Goal: Task Accomplishment & Management: Use online tool/utility

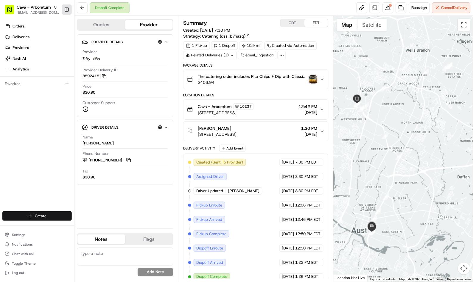
scroll to position [8, 0]
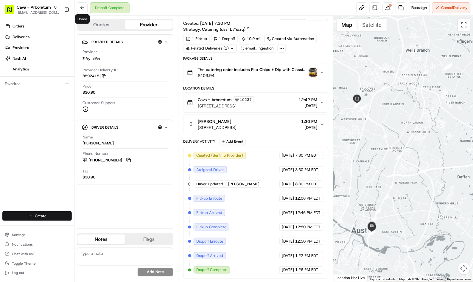
drag, startPoint x: 80, startPoint y: 6, endPoint x: 72, endPoint y: 10, distance: 8.9
click at [80, 6] on button at bounding box center [82, 7] width 11 height 11
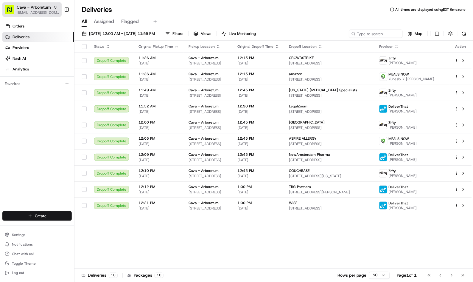
drag, startPoint x: 41, startPoint y: 13, endPoint x: 52, endPoint y: 14, distance: 11.1
click at [41, 13] on span "[EMAIL_ADDRESS][DOMAIN_NAME]" at bounding box center [38, 12] width 43 height 5
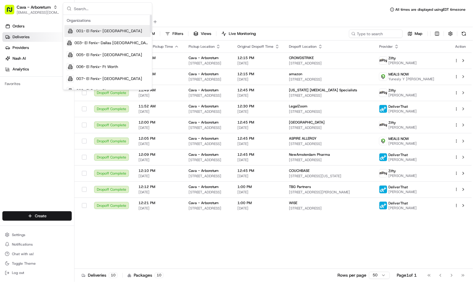
click at [91, 8] on input "text" at bounding box center [111, 9] width 74 height 12
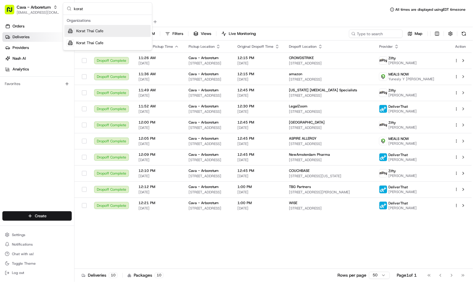
type input "korat"
click at [91, 32] on span "Korat Thai Cafe" at bounding box center [89, 30] width 27 height 5
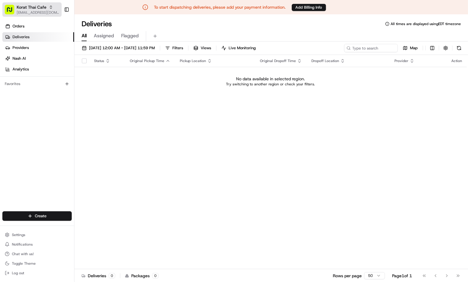
click at [32, 5] on span "Korat Thai Cafe" at bounding box center [32, 7] width 30 height 6
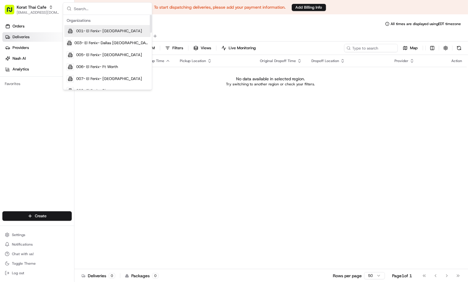
click at [92, 12] on input "text" at bounding box center [111, 9] width 74 height 12
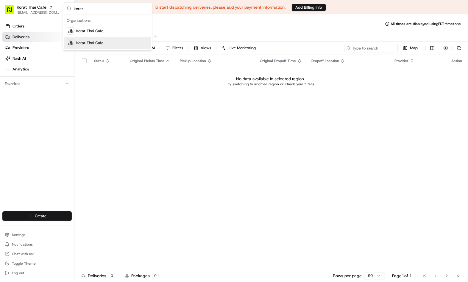
type input "korat"
click at [100, 43] on span "Korat Thai Cafe" at bounding box center [89, 42] width 27 height 5
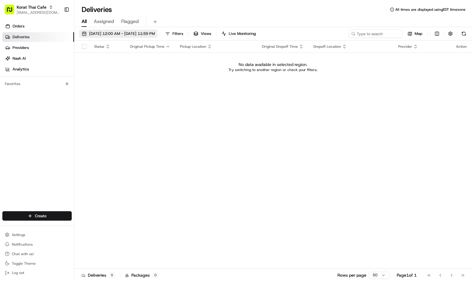
click at [129, 35] on span "[DATE] 12:00 AM - [DATE] 11:59 PM" at bounding box center [122, 33] width 66 height 5
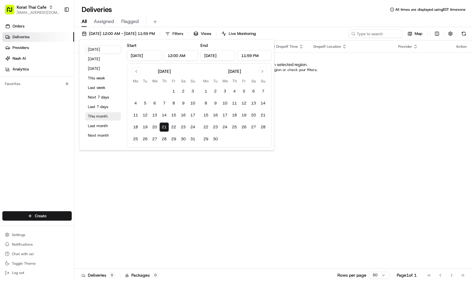
click at [100, 115] on button "This month" at bounding box center [104, 116] width 36 height 8
type input "[DATE]"
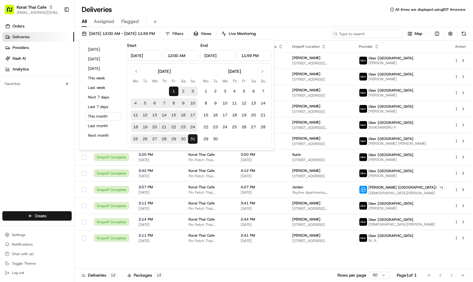
click at [370, 31] on input at bounding box center [367, 34] width 72 height 8
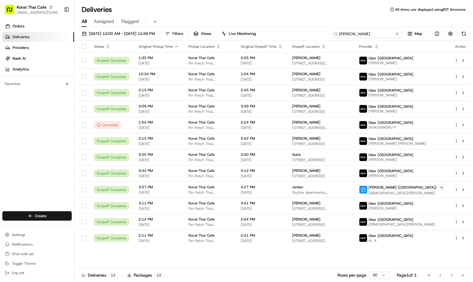
type input "Zik nelson"
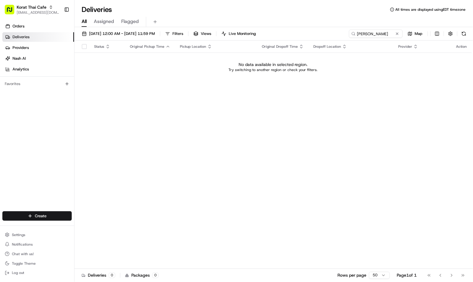
click at [311, 101] on div "Status Original Pickup Time Pickup Location Original Dropoff Time Dropoff Locat…" at bounding box center [273, 155] width 398 height 228
click at [234, 114] on div "Status Original Pickup Time Pickup Location Original Dropoff Time Dropoff Locat…" at bounding box center [273, 155] width 398 height 228
drag, startPoint x: 348, startPoint y: 132, endPoint x: 352, endPoint y: 131, distance: 4.1
click at [350, 132] on div "Status Original Pickup Time Pickup Location Original Dropoff Time Dropoff Locat…" at bounding box center [273, 155] width 398 height 228
click at [33, 13] on span "[EMAIL_ADDRESS][DOMAIN_NAME]" at bounding box center [38, 12] width 43 height 5
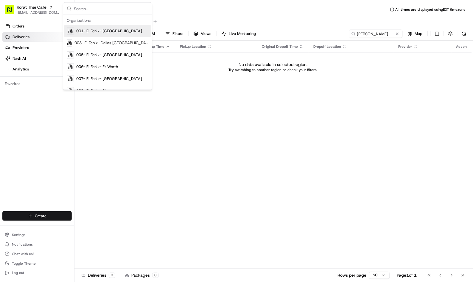
click at [81, 8] on input "text" at bounding box center [111, 9] width 74 height 12
click at [238, 159] on div "Status Original Pickup Time Pickup Location Original Dropoff Time Dropoff Locat…" at bounding box center [273, 155] width 398 height 228
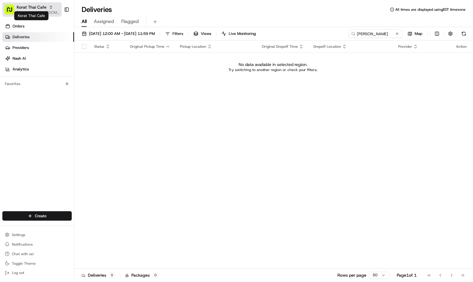
click at [44, 6] on span "Korat Thai Cafe" at bounding box center [32, 7] width 30 height 6
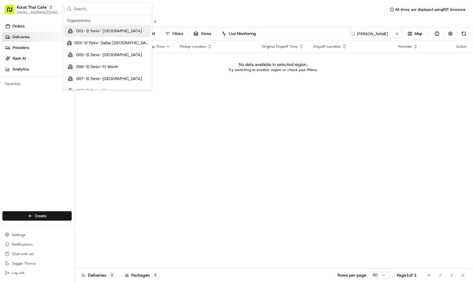
click at [77, 9] on input "text" at bounding box center [111, 9] width 74 height 12
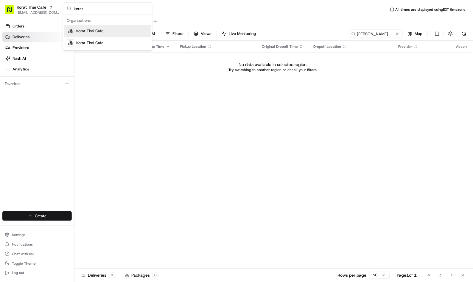
type input "korat"
click at [81, 30] on span "Korat Thai Cafe" at bounding box center [89, 30] width 27 height 5
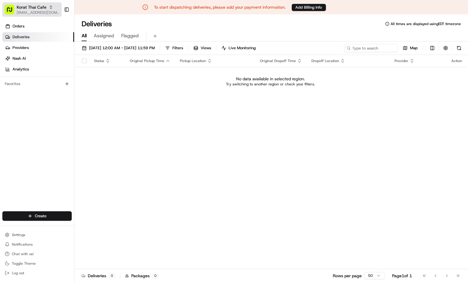
click at [43, 6] on span "Korat Thai Cafe" at bounding box center [32, 7] width 30 height 6
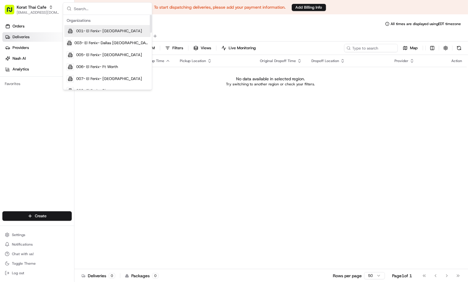
click at [105, 9] on input "text" at bounding box center [111, 9] width 74 height 12
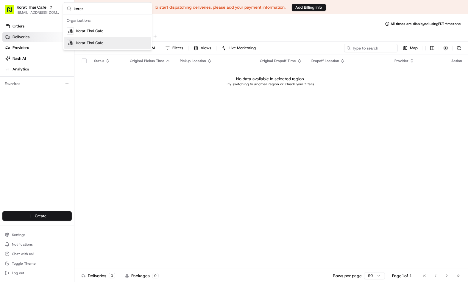
type input "korat"
click at [90, 40] on span "Korat Thai Cafe" at bounding box center [89, 42] width 27 height 5
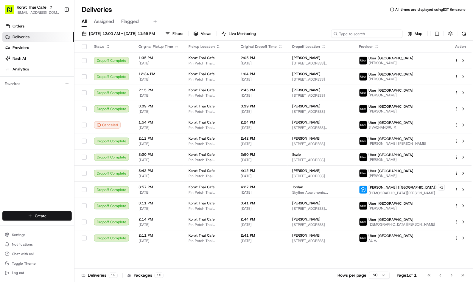
click at [362, 33] on input at bounding box center [367, 34] width 72 height 8
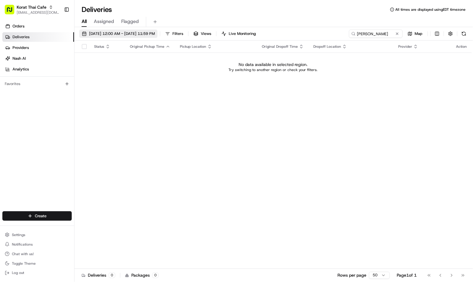
click at [109, 31] on span "08/01/2025 12:00 AM - 08/31/2025 11:59 PM" at bounding box center [122, 33] width 66 height 5
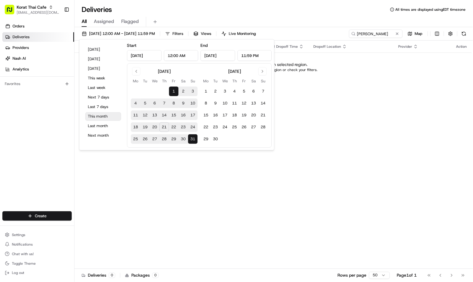
click at [98, 114] on button "This month" at bounding box center [104, 116] width 36 height 8
click at [384, 91] on div "Status Original Pickup Time Pickup Location Original Dropoff Time Dropoff Locat…" at bounding box center [273, 155] width 398 height 228
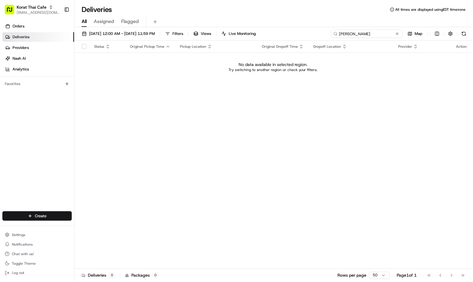
click at [383, 35] on input "zik nelson" at bounding box center [367, 34] width 72 height 8
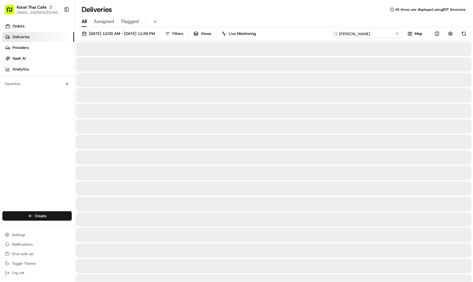
type input "nelson"
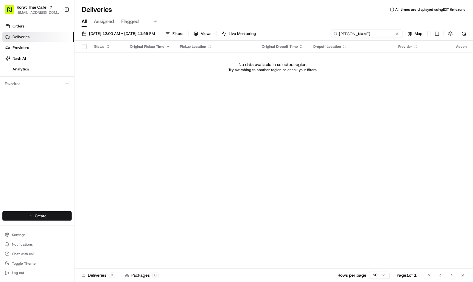
click at [355, 35] on input "nelson" at bounding box center [367, 34] width 72 height 8
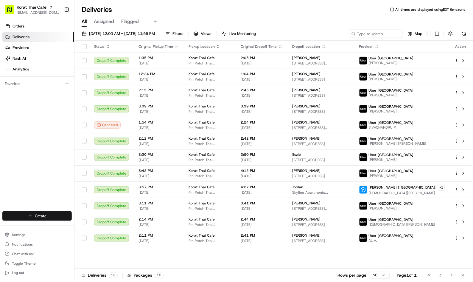
click at [313, 19] on div "All Assigned Flagged" at bounding box center [273, 22] width 399 height 10
click at [246, 13] on div "Deliveries All times are displayed using EDT timezone" at bounding box center [273, 10] width 399 height 10
click at [314, 12] on div "Deliveries All times are displayed using EDT timezone" at bounding box center [273, 10] width 399 height 10
click at [232, 60] on div "Korat Thai Cafe" at bounding box center [210, 57] width 43 height 5
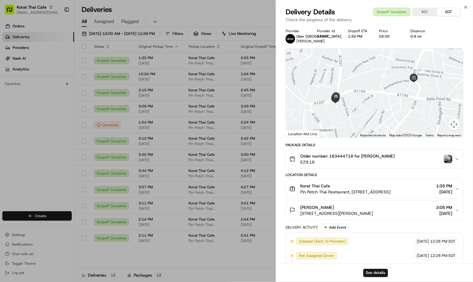
click at [458, 191] on icon "button" at bounding box center [457, 188] width 5 height 5
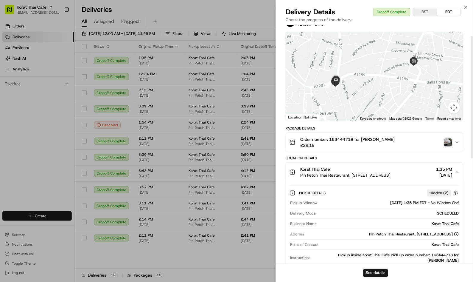
scroll to position [33, 0]
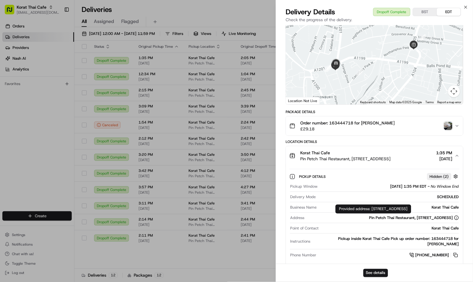
drag, startPoint x: 322, startPoint y: 222, endPoint x: 453, endPoint y: 224, distance: 131.4
click at [453, 220] on div "Pin Petch Thai Restaurant, 39 Newington Green Rd, London N1 4QT, UK" at bounding box center [383, 217] width 152 height 5
copy div "Pin Petch Thai Restaurant, 39 Newington Green Rd, London N1 4QT, UK"
drag, startPoint x: 53, startPoint y: 184, endPoint x: 70, endPoint y: 167, distance: 24.2
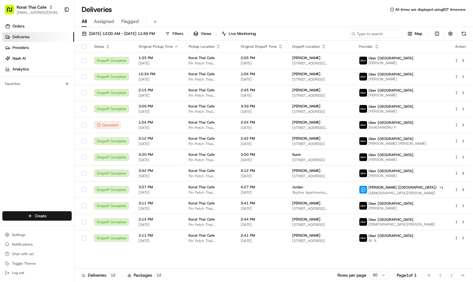
click at [249, 14] on div "Deliveries All times are displayed using EDT timezone" at bounding box center [273, 10] width 399 height 10
click at [367, 33] on input at bounding box center [367, 34] width 72 height 8
paste input "65 Mildmay Park London, N1"
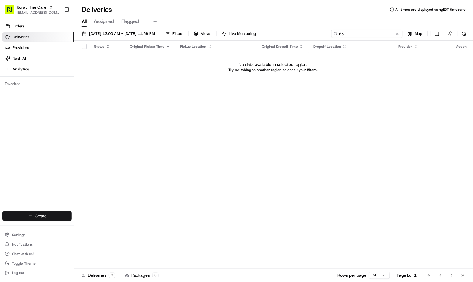
type input "6"
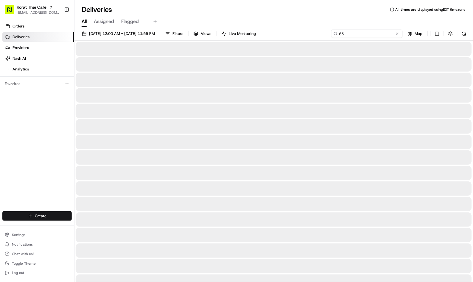
type input "65"
type input "6"
click at [51, 216] on html "Korat Thai Cafe jvillarama@nashhelp.com Toggle Sidebar Orders Deliveries Provid…" at bounding box center [236, 141] width 473 height 282
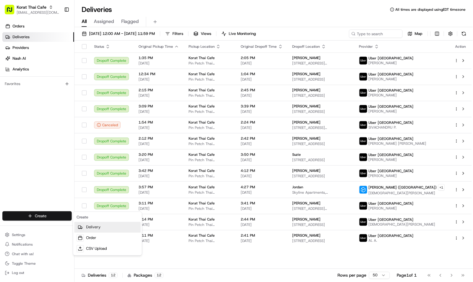
click at [95, 228] on link "Delivery" at bounding box center [107, 227] width 66 height 11
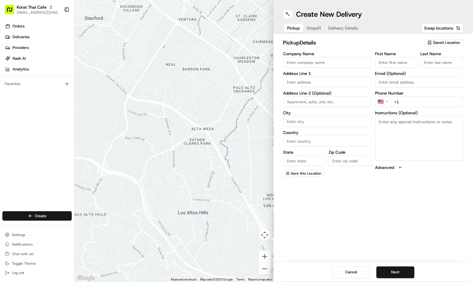
click at [312, 79] on input "text" at bounding box center [327, 82] width 89 height 11
paste input "Pin Petch Thai Restaurant, 39 Newington Green Rd, London N1 4QT, UK"
click at [315, 99] on div "Pin Petch Thai Restaurant, 39 Newington Green Rd, London N1 4QT, UK" at bounding box center [328, 97] width 86 height 14
type input "Pin Petch Thai Restaurant, 39 Newington Green Rd, London N1 4QT, UK"
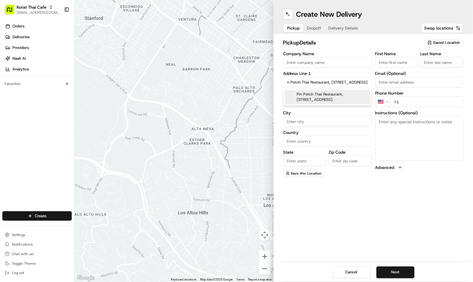
type input "London"
type input "United Kingdom"
type input "England"
type input "N1 4QT"
type input "39 Newington Green Road"
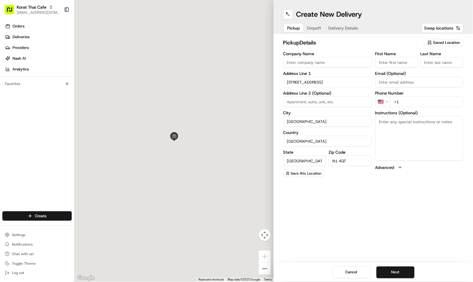
scroll to position [0, 0]
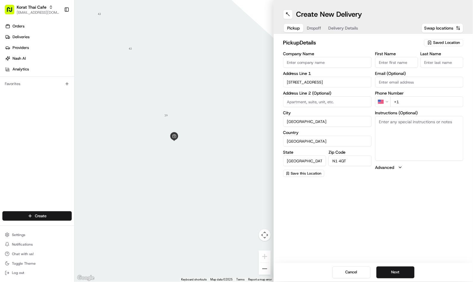
drag, startPoint x: 320, startPoint y: 50, endPoint x: 320, endPoint y: 60, distance: 9.8
click at [320, 50] on div "pickup Details Saved Location Company Name Address Line 1 39 Newington Green Ro…" at bounding box center [373, 107] width 180 height 138
click at [333, 60] on input "Company Name" at bounding box center [327, 62] width 89 height 11
paste input "Korat Thai Cafe"
type input "Korat Thai Cafe"
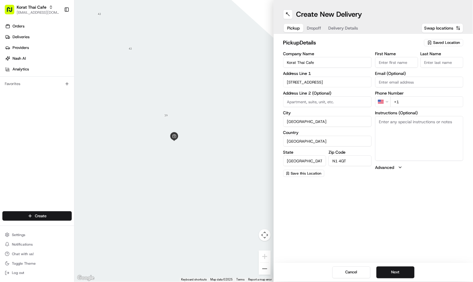
drag, startPoint x: 375, startPoint y: 91, endPoint x: 379, endPoint y: 93, distance: 4.8
click at [375, 91] on div "Company Name Korat Thai Cafe Address Line 1 39 Newington Green Road Address Lin…" at bounding box center [373, 114] width 180 height 125
click at [388, 105] on html "Korat Thai Cafe jvillarama@nashhelp.com Toggle Sidebar Orders Deliveries Provid…" at bounding box center [236, 141] width 473 height 282
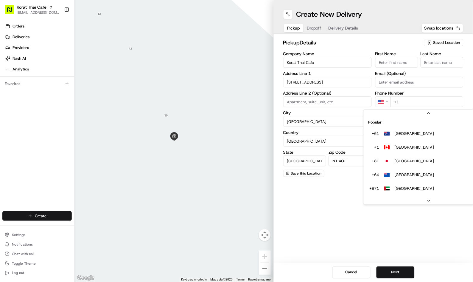
scroll to position [25, 0]
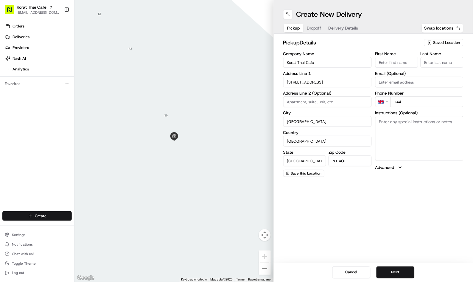
drag, startPoint x: 409, startPoint y: 105, endPoint x: 411, endPoint y: 104, distance: 3.2
click at [408, 105] on input "+44" at bounding box center [427, 101] width 73 height 11
paste input "20 7354 8545"
type input "+44 20 7354 8545"
click at [312, 28] on button "Dropoff" at bounding box center [314, 28] width 21 height 8
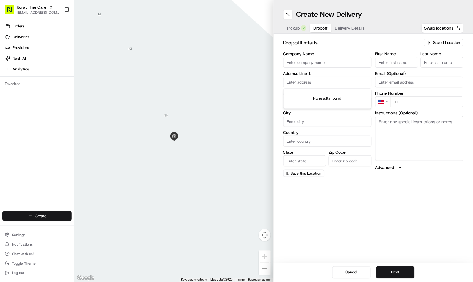
click at [325, 82] on input "text" at bounding box center [327, 82] width 89 height 11
paste input "65 Mildmay Park London, N1"
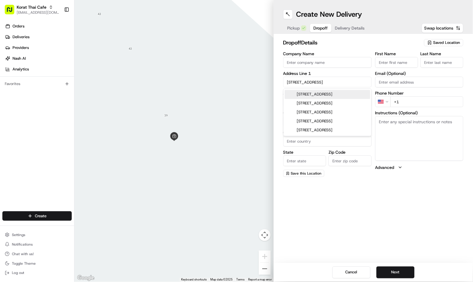
type input "65 Mildmay Park London, 4nb"
click at [385, 103] on html "Korat Thai Cafe jvillarama@nashhelp.com Toggle Sidebar Orders Deliveries Provid…" at bounding box center [236, 141] width 473 height 282
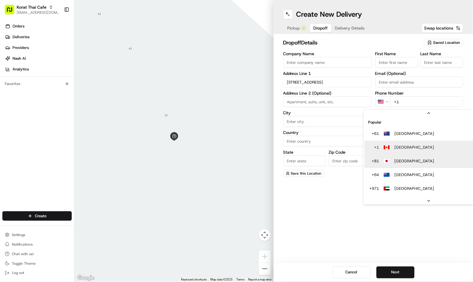
scroll to position [18, 0]
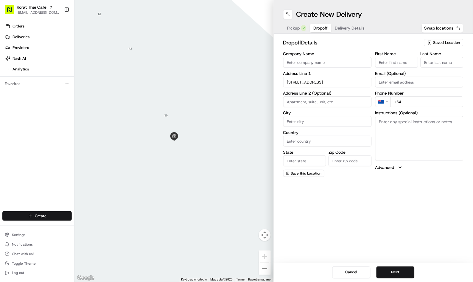
click at [387, 102] on html "Korat Thai Cafe jvillarama@nashhelp.com Toggle Sidebar Orders Deliveries Provid…" at bounding box center [236, 141] width 473 height 282
click at [421, 103] on input "+44" at bounding box center [427, 101] width 73 height 11
paste input "07831 520145"
type input "+44 07831 520145"
click at [350, 82] on input "65 Mildmay Park London, 4nb" at bounding box center [327, 82] width 89 height 11
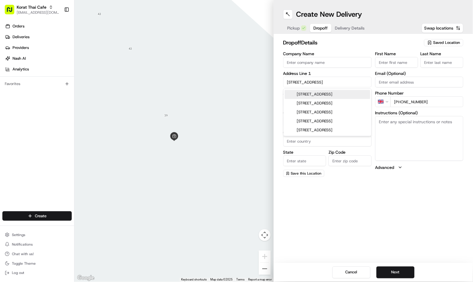
drag, startPoint x: 319, startPoint y: 93, endPoint x: 326, endPoint y: 94, distance: 6.6
click at [320, 93] on div "65 Mildmay Park, London, UK" at bounding box center [328, 94] width 86 height 9
type input "65A Mildmay Park, London N1 4NB, UK"
type input "London"
type input "United Kingdom"
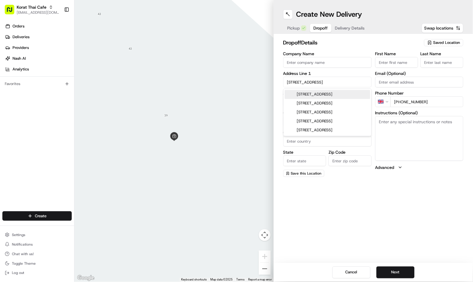
type input "England"
type input "N1 4NB"
type input "65A Mildmay Park"
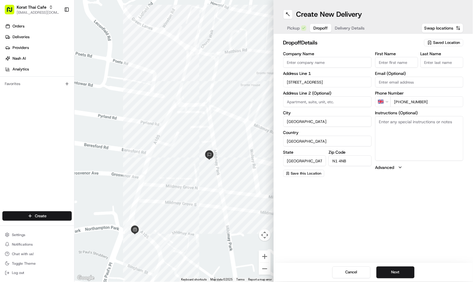
click at [374, 64] on div "Company Name Address Line 1 65A Mildmay Park Address Line 2 (Optional) City Lon…" at bounding box center [373, 114] width 180 height 125
click at [382, 60] on input "First Name" at bounding box center [396, 62] width 43 height 11
type input "Zik"
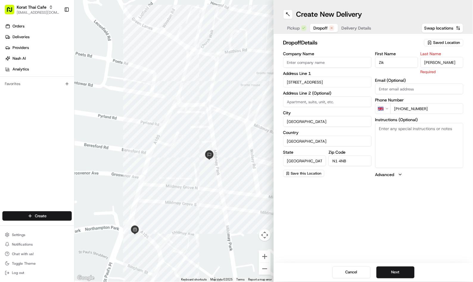
type input "Nelson"
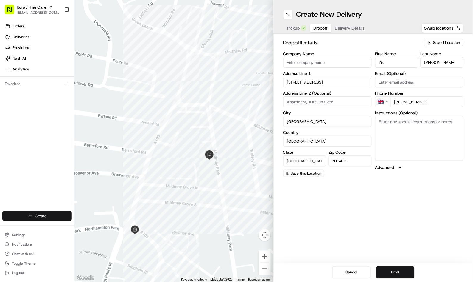
click at [344, 46] on h2 "dropoff Details" at bounding box center [351, 42] width 137 height 8
click at [351, 27] on span "Delivery Details" at bounding box center [350, 28] width 30 height 6
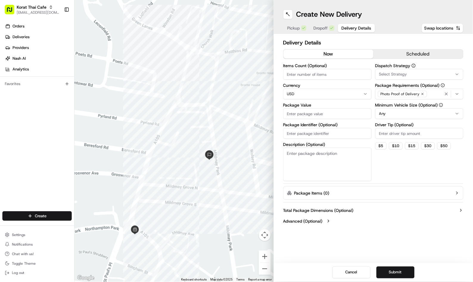
click at [333, 93] on html "Korat Thai Cafe jvillarama@nashhelp.com Toggle Sidebar Orders Deliveries Provid…" at bounding box center [236, 141] width 473 height 282
click at [319, 75] on input "Items Count (Optional)" at bounding box center [327, 74] width 89 height 11
type input "4"
click at [311, 112] on input "Package Value" at bounding box center [327, 113] width 89 height 11
type input "35.68"
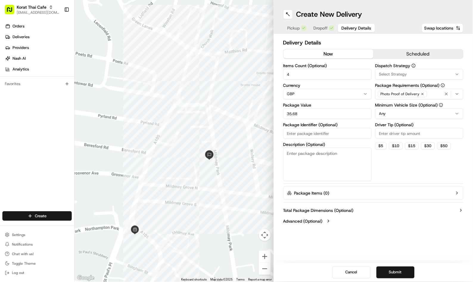
drag, startPoint x: 302, startPoint y: 131, endPoint x: 307, endPoint y: 131, distance: 4.8
click at [302, 131] on input "Package Identifier (Optional)" at bounding box center [327, 133] width 89 height 11
click at [327, 133] on input "Package Identifier (Optional)" at bounding box center [327, 133] width 89 height 11
type input "146923033"
click at [325, 192] on label "Package Items ( 0 )" at bounding box center [311, 193] width 35 height 6
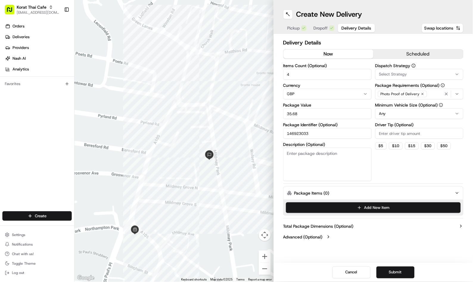
click at [325, 192] on label "Package Items ( 0 )" at bounding box center [311, 193] width 35 height 6
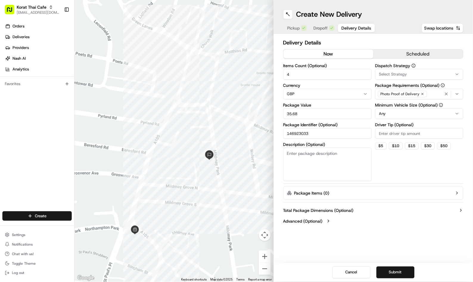
click at [411, 75] on div "Select Strategy" at bounding box center [420, 74] width 86 height 5
click at [404, 99] on span "None" at bounding box center [421, 97] width 73 height 5
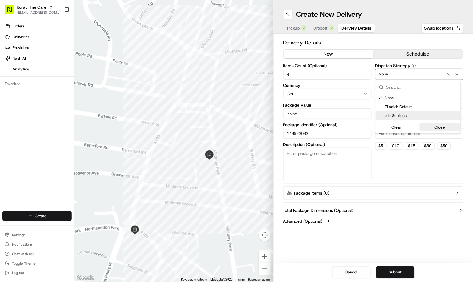
click at [448, 127] on button "Close" at bounding box center [440, 127] width 41 height 8
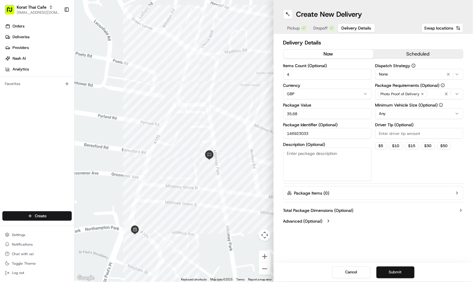
click at [395, 270] on button "Submit" at bounding box center [396, 272] width 38 height 12
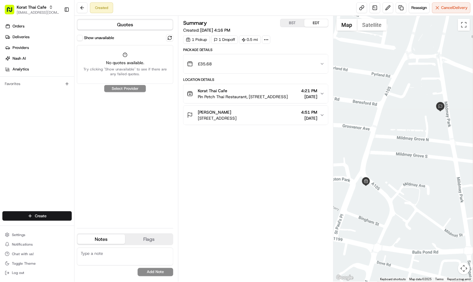
click at [237, 173] on div "Summary BST EDT Created: 08/21/2025 4:16 PM 1 Pickup 1 Dropoff 0.5 mi Package D…" at bounding box center [255, 149] width 145 height 260
click at [172, 36] on button at bounding box center [169, 37] width 7 height 7
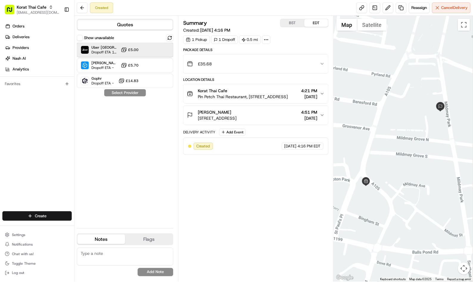
click at [90, 49] on div "Uber UK Dropoff ETA 14 minutes" at bounding box center [100, 50] width 38 height 10
click at [124, 93] on button "Assign Provider" at bounding box center [125, 92] width 42 height 7
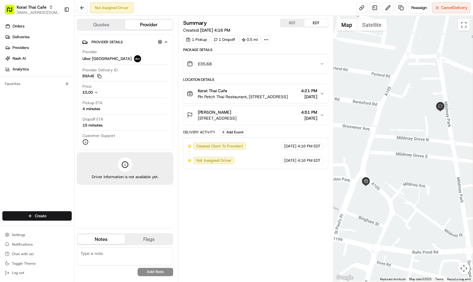
click at [257, 192] on div "Summary BST EDT Created: 08/21/2025 4:16 PM 1 Pickup 1 Dropoff 0.5 mi Package D…" at bounding box center [255, 149] width 145 height 260
click at [252, 194] on div "Summary BST EDT Created: 08/21/2025 4:16 PM 1 Pickup 1 Dropoff 0.5 mi Package D…" at bounding box center [255, 149] width 145 height 260
click at [240, 216] on div "Summary BST EDT Created: 08/21/2025 4:16 PM 1 Pickup 1 Dropoff 0.5 mi Package D…" at bounding box center [255, 149] width 145 height 260
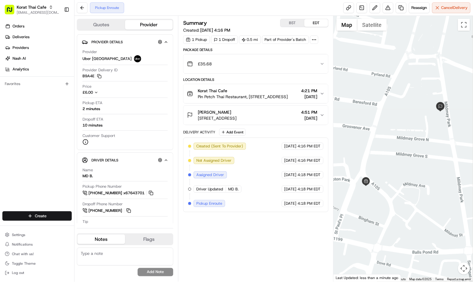
click at [254, 21] on div "Summary BST EDT" at bounding box center [255, 23] width 145 height 8
drag, startPoint x: 213, startPoint y: 12, endPoint x: 333, endPoint y: 24, distance: 121.0
click at [213, 12] on div "Pickup Enroute Reassign Cancel Delivery" at bounding box center [273, 8] width 399 height 16
click at [264, 50] on div "Package Details" at bounding box center [255, 49] width 145 height 5
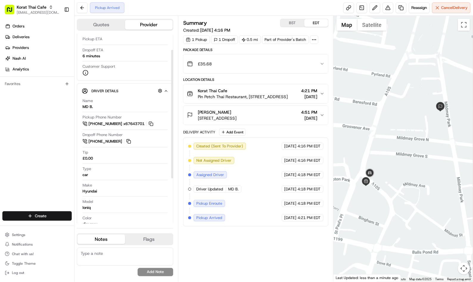
scroll to position [90, 0]
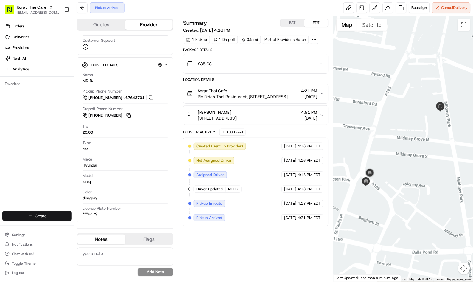
click at [119, 257] on textarea at bounding box center [125, 256] width 97 height 18
paste textarea "Caller Details: Merchant Reason for call: Received an order via email and the m…"
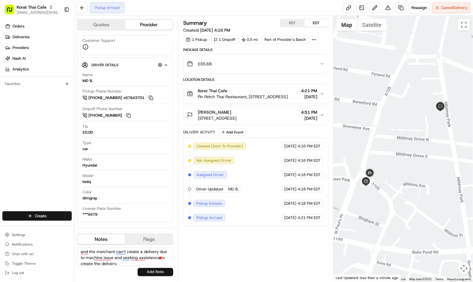
type textarea "Caller Details: Merchant Reason for call: Received an order via email and the m…"
click at [148, 272] on button "Add Note" at bounding box center [156, 272] width 36 height 8
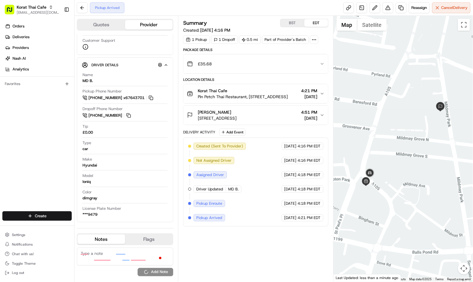
scroll to position [0, 0]
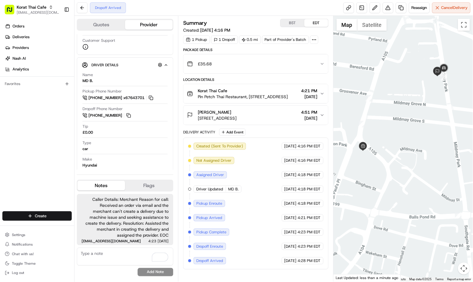
drag, startPoint x: 400, startPoint y: 219, endPoint x: 398, endPoint y: 184, distance: 35.2
click at [398, 184] on div at bounding box center [403, 149] width 139 height 266
click at [324, 116] on icon "button" at bounding box center [322, 115] width 5 height 5
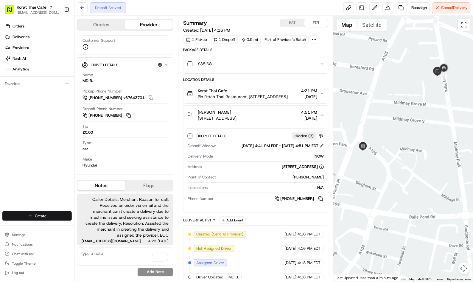
scroll to position [84, 0]
click at [322, 118] on button "Zik Nelson 65A Mildmay Park, London N1 4NB, UK 4:51 PM 08/21/2025" at bounding box center [256, 114] width 145 height 19
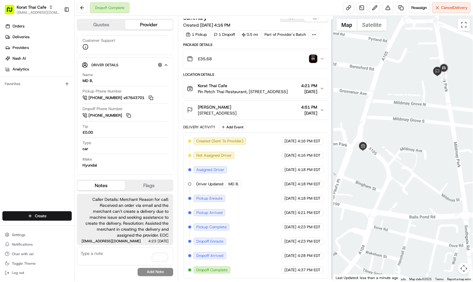
scroll to position [0, 0]
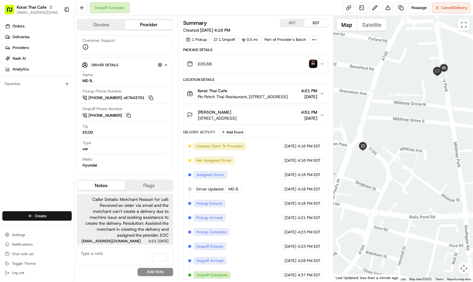
click at [312, 66] on img "button" at bounding box center [313, 64] width 8 height 8
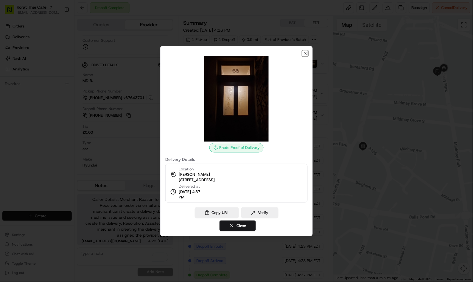
click at [306, 55] on icon "button" at bounding box center [305, 53] width 5 height 5
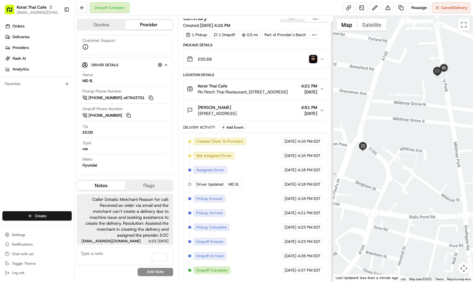
scroll to position [6, 0]
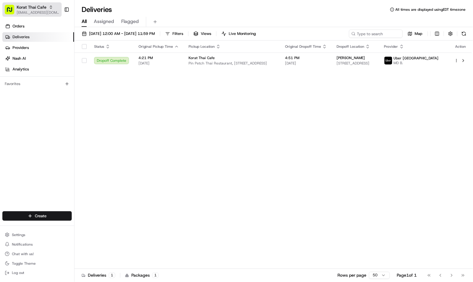
click at [39, 9] on span "Korat Thai Cafe" at bounding box center [32, 7] width 30 height 6
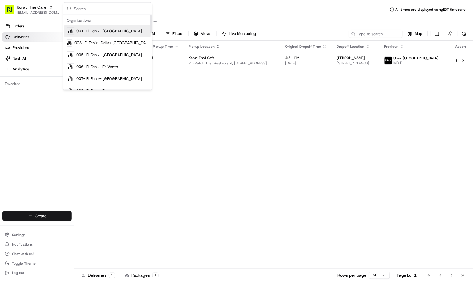
click at [81, 8] on input "text" at bounding box center [111, 9] width 74 height 12
type input "l"
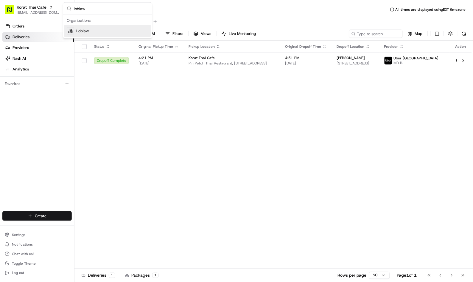
type input "loblaw"
click at [79, 27] on div "Loblaw" at bounding box center [107, 31] width 86 height 12
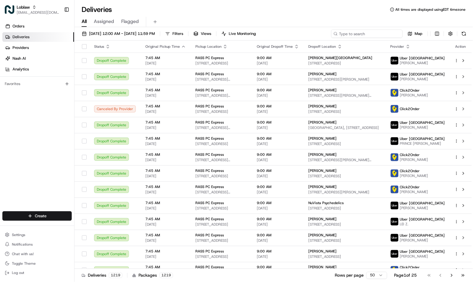
click at [394, 35] on input at bounding box center [367, 34] width 72 height 8
paste input "531900012858728"
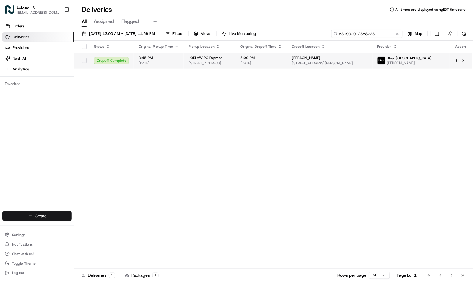
type input "531900012858728"
click at [231, 58] on div "LOBLAW PC Express" at bounding box center [210, 57] width 43 height 5
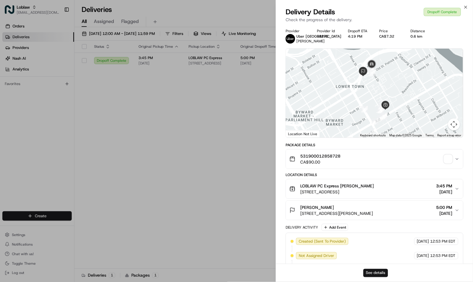
click at [370, 273] on button "See details" at bounding box center [376, 272] width 25 height 8
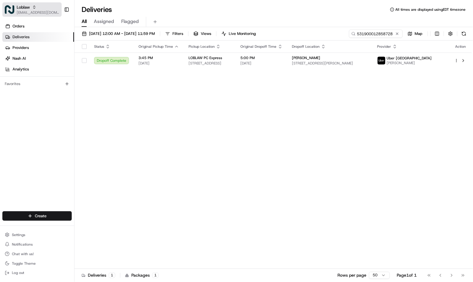
click at [31, 6] on div "Loblaw" at bounding box center [38, 7] width 43 height 6
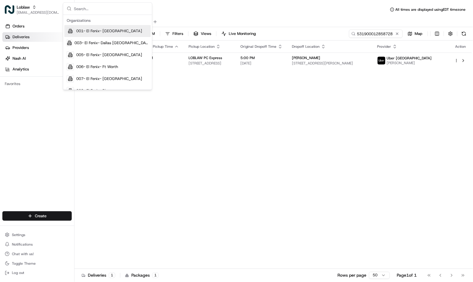
click at [82, 7] on input "text" at bounding box center [111, 9] width 74 height 12
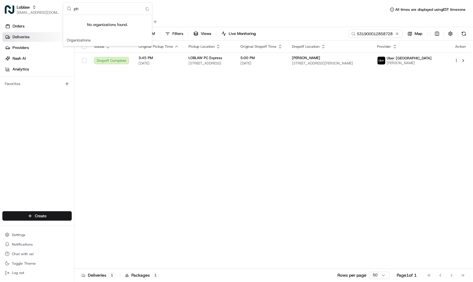
type input "p"
type input "F"
type input "p"
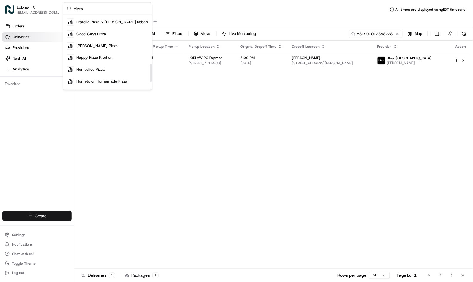
scroll to position [232, 0]
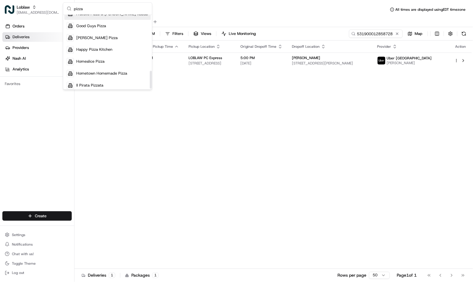
click at [99, 10] on input "pizza" at bounding box center [111, 9] width 74 height 12
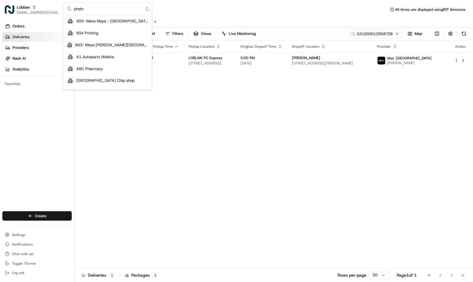
scroll to position [0, 0]
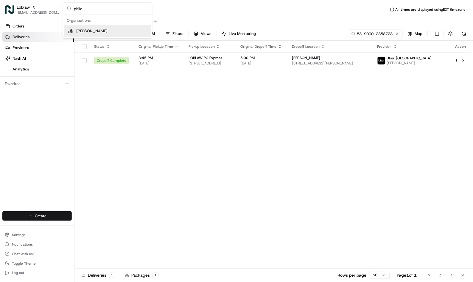
type input "philo"
click at [93, 27] on div "Philomena" at bounding box center [107, 31] width 86 height 12
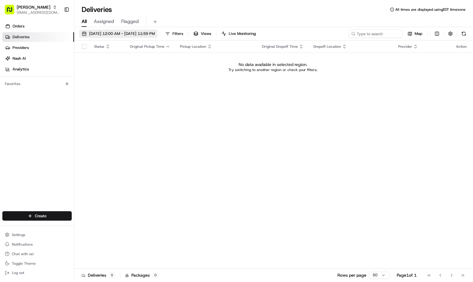
click at [128, 35] on span "[DATE] 12:00 AM - [DATE] 11:59 PM" at bounding box center [122, 33] width 66 height 5
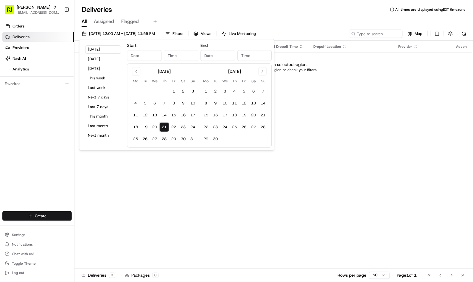
type input "Aug 21, 2025"
type input "12:00 AM"
type input "Aug 21, 2025"
type input "11:59 PM"
click at [100, 49] on button "Today" at bounding box center [104, 49] width 36 height 8
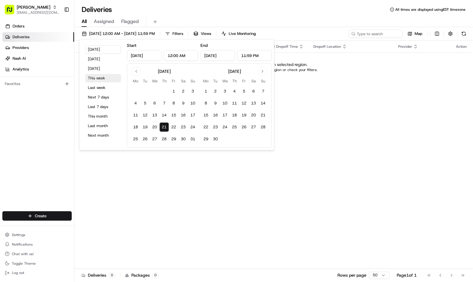
click at [103, 82] on button "This week" at bounding box center [104, 78] width 36 height 8
type input "Aug 18, 2025"
type input "Aug 24, 2025"
click at [327, 13] on div "Deliveries All times are displayed using EDT timezone" at bounding box center [273, 10] width 399 height 10
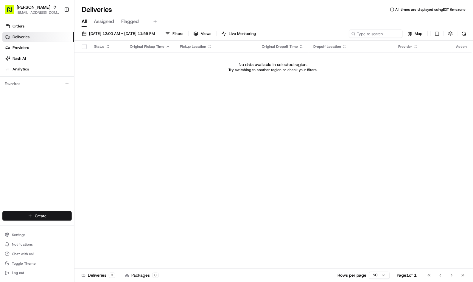
click at [355, 35] on icon at bounding box center [354, 34] width 4 height 4
click at [358, 34] on input at bounding box center [367, 34] width 72 height 8
click at [302, 11] on div "Deliveries All times are displayed using EDT timezone" at bounding box center [273, 10] width 399 height 10
click at [373, 33] on input "Anna" at bounding box center [367, 34] width 72 height 8
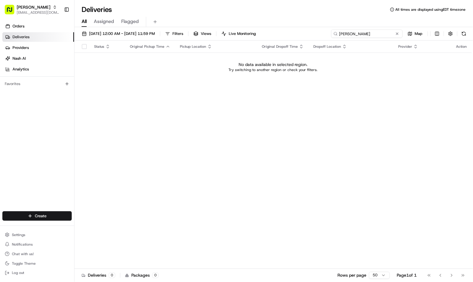
click at [373, 33] on input "Anna" at bounding box center [367, 34] width 72 height 8
paste input "Salaerno"
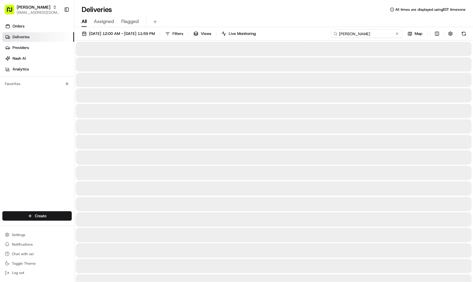
type input "Anna Salaerno"
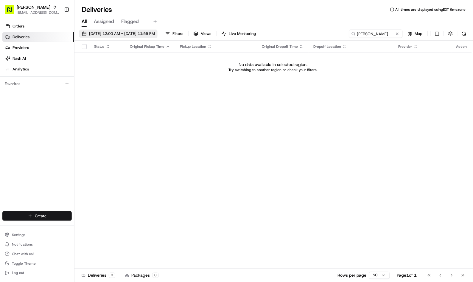
click at [133, 33] on span "08/18/2025 12:00 AM - 08/24/2025 11:59 PM" at bounding box center [122, 33] width 66 height 5
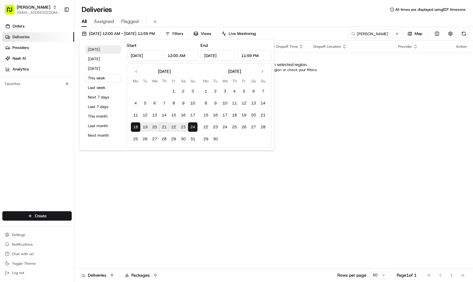
click at [99, 51] on button "Today" at bounding box center [104, 49] width 36 height 8
type input "Aug 21, 2025"
click at [390, 35] on input "Anna Salaerno" at bounding box center [367, 34] width 72 height 8
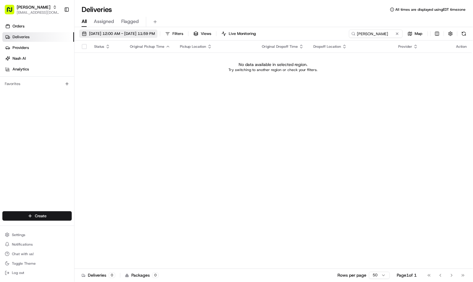
click at [109, 34] on span "[DATE] 12:00 AM - [DATE] 11:59 PM" at bounding box center [122, 33] width 66 height 5
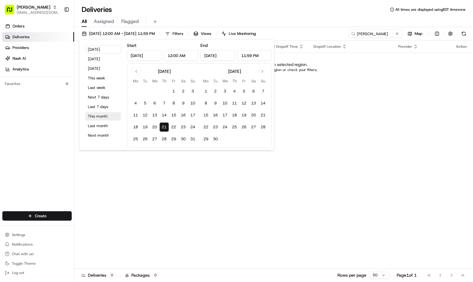
click at [103, 115] on button "This month" at bounding box center [104, 116] width 36 height 8
type input "Aug 1, 2025"
type input "Aug 31, 2025"
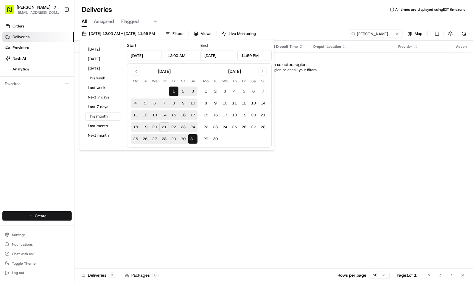
click at [347, 8] on div "Deliveries All times are displayed using EDT timezone" at bounding box center [273, 10] width 399 height 10
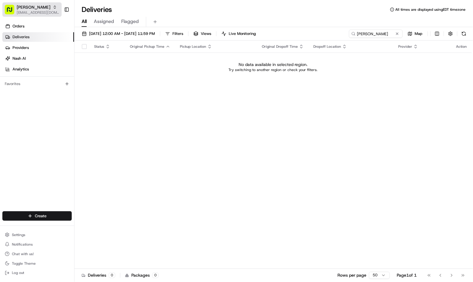
click at [53, 5] on icon "button" at bounding box center [55, 7] width 4 height 4
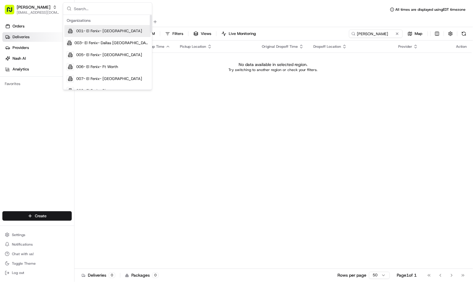
click at [108, 8] on input "text" at bounding box center [111, 9] width 74 height 12
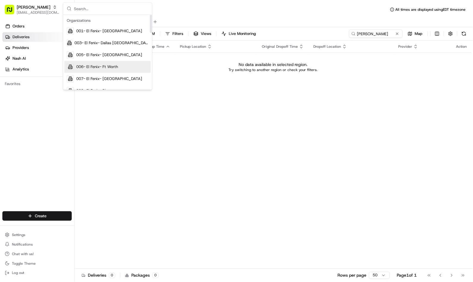
click at [88, 10] on input "text" at bounding box center [111, 9] width 74 height 12
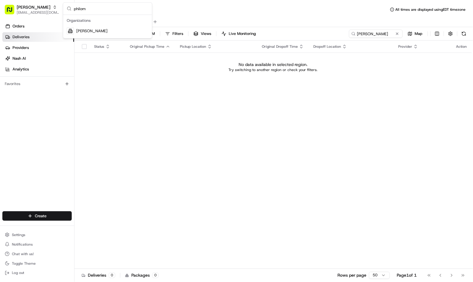
type input "philome"
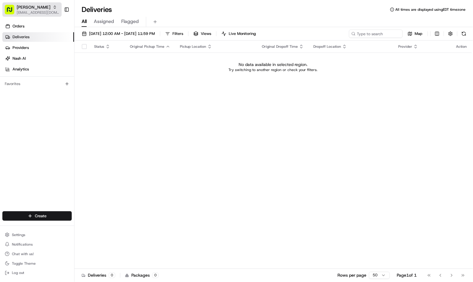
click at [27, 7] on span "Philomena" at bounding box center [34, 7] width 34 height 6
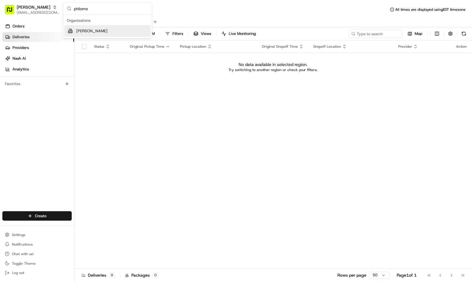
click at [98, 8] on input "philome" at bounding box center [111, 9] width 74 height 12
type input "chowly"
click at [87, 44] on span "Chowly" at bounding box center [82, 42] width 13 height 5
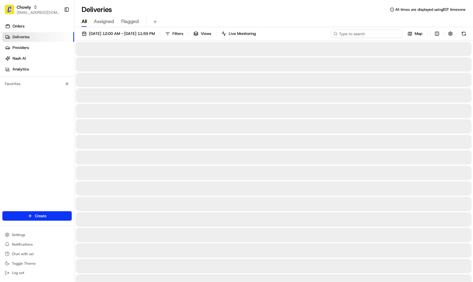
click at [382, 35] on input at bounding box center [367, 34] width 72 height 8
paste input "Anna Salaerno"
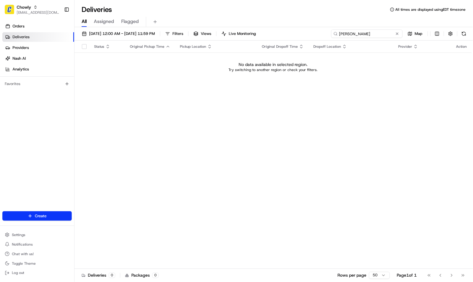
click at [382, 35] on input "Anna Salaerno" at bounding box center [367, 34] width 72 height 8
click at [143, 28] on div "08/01/2025 12:00 AM - 08/31/2025 11:59 PM Filters Views Live Monitoring Anna Sa…" at bounding box center [273, 155] width 399 height 256
click at [144, 31] on span "08/01/2025 12:00 AM - 08/31/2025 11:59 PM" at bounding box center [122, 33] width 66 height 5
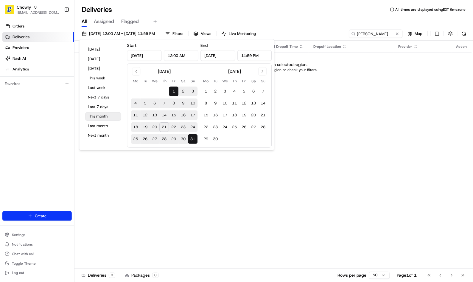
click at [94, 116] on button "This month" at bounding box center [104, 116] width 36 height 8
click at [342, 91] on div "Status Original Pickup Time Pickup Location Original Dropoff Time Dropoff Locat…" at bounding box center [273, 155] width 398 height 228
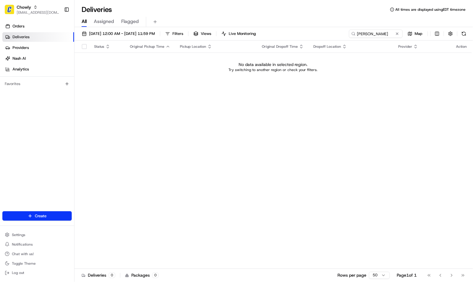
click at [277, 90] on div "Status Original Pickup Time Pickup Location Original Dropoff Time Dropoff Locat…" at bounding box center [273, 155] width 398 height 228
drag, startPoint x: 329, startPoint y: 108, endPoint x: 332, endPoint y: 102, distance: 6.5
click at [330, 105] on div "Status Original Pickup Time Pickup Location Original Dropoff Time Dropoff Locat…" at bounding box center [273, 155] width 398 height 228
click at [389, 35] on input "Anna Salaerno" at bounding box center [367, 34] width 72 height 8
click at [367, 35] on input "Anna Salaerno" at bounding box center [367, 34] width 72 height 8
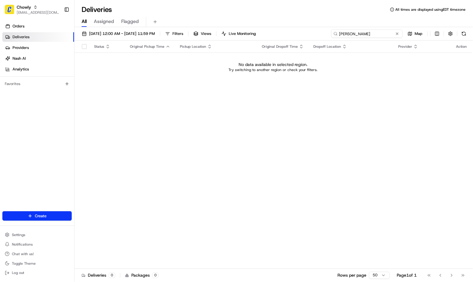
click at [367, 35] on input "Anna Salaerno" at bounding box center [367, 34] width 72 height 8
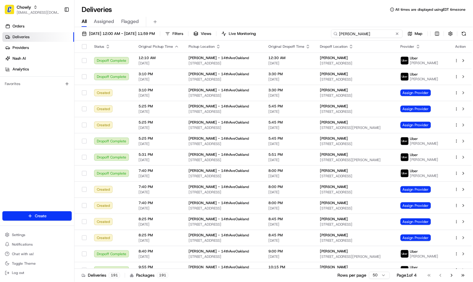
type input "philomena"
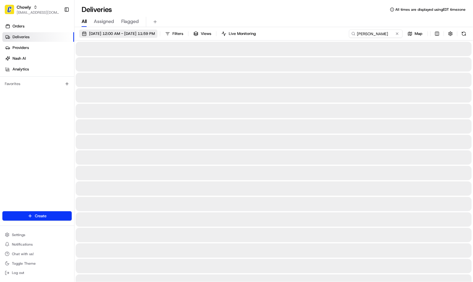
click at [108, 32] on span "08/01/2025 12:00 AM - 08/31/2025 11:59 PM" at bounding box center [122, 33] width 66 height 5
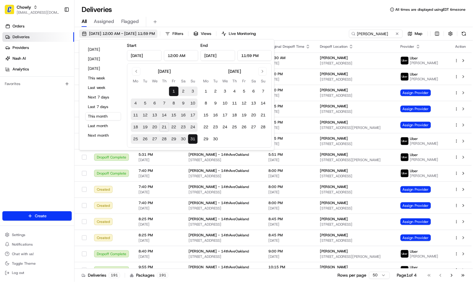
type input "Aug 1, 2025"
type input "12:00 AM"
type input "Aug 31, 2025"
type input "11:59 PM"
click at [100, 50] on button "Today" at bounding box center [104, 49] width 36 height 8
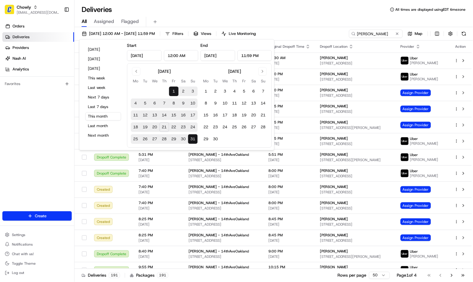
type input "Aug 21, 2025"
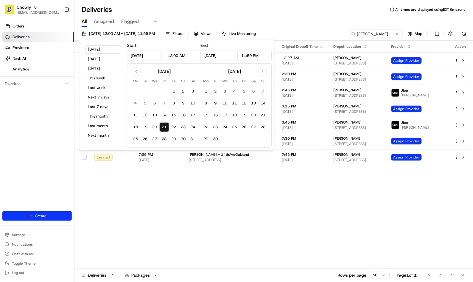
click at [356, 19] on div "All Assigned Flagged" at bounding box center [273, 22] width 399 height 10
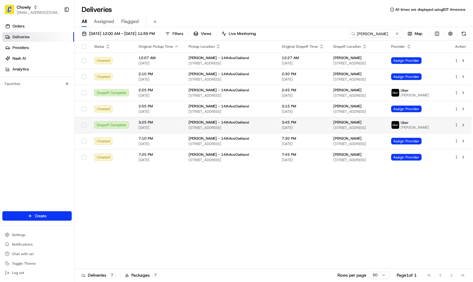
click at [306, 121] on span "3:45 PM" at bounding box center [303, 122] width 42 height 5
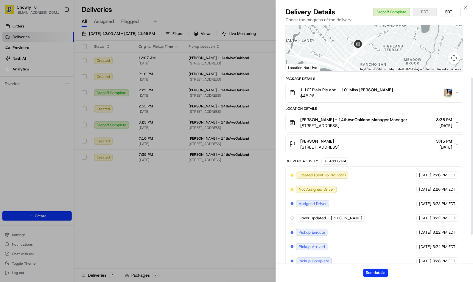
scroll to position [124, 0]
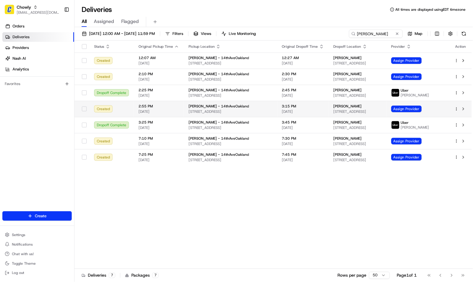
click at [282, 109] on span "[DATE]" at bounding box center [303, 111] width 42 height 5
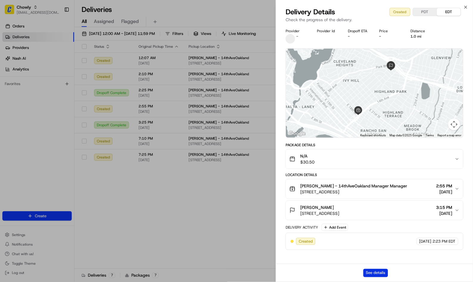
click at [385, 270] on button "See details" at bounding box center [376, 272] width 25 height 8
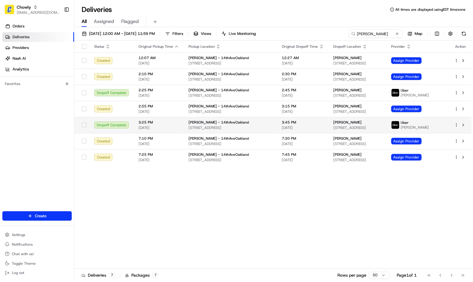
click at [257, 122] on div "Philomena - 14thAveOakland" at bounding box center [231, 122] width 84 height 5
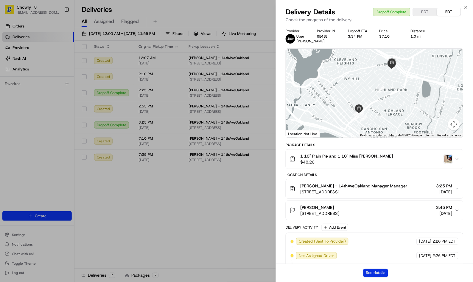
click at [373, 269] on button "See details" at bounding box center [376, 272] width 25 height 8
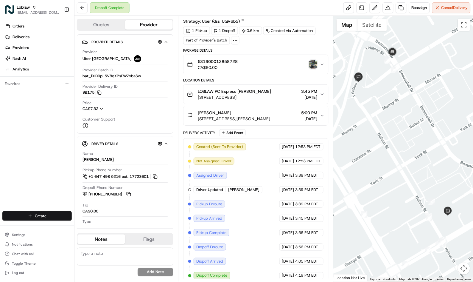
scroll to position [18, 0]
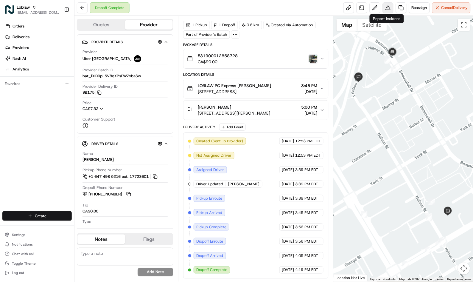
click at [389, 8] on button at bounding box center [388, 7] width 11 height 11
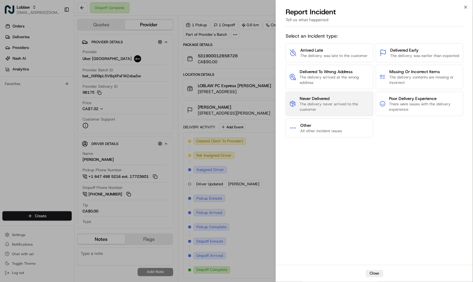
click at [316, 103] on span "The delivery never arrived to the customer" at bounding box center [335, 106] width 70 height 11
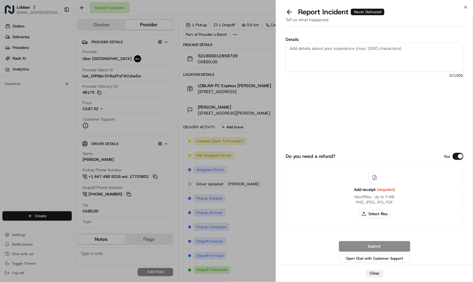
click at [321, 53] on textarea "Details" at bounding box center [375, 57] width 178 height 29
paste textarea "Hi, please assist with blocking the driver as they did not deliver the grocerie…"
type textarea "Hi, please assist with blocking the driver as they did not deliver the grocerie…"
click at [455, 156] on button "Do you need a refund?" at bounding box center [458, 156] width 11 height 7
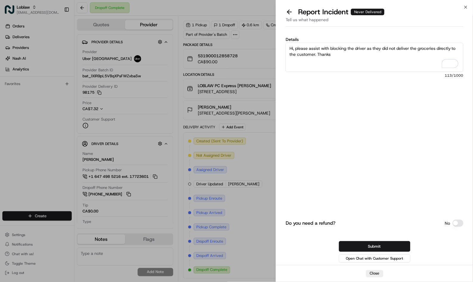
drag, startPoint x: 339, startPoint y: 53, endPoint x: 284, endPoint y: 48, distance: 54.7
click at [284, 48] on div "Details Hi, please assist with blocking the driver as they did not deliver the …" at bounding box center [374, 147] width 197 height 236
click at [333, 58] on textarea "Hi, please assist with blocking the driver as they did not deliver the grocerie…" at bounding box center [375, 57] width 178 height 29
drag, startPoint x: 336, startPoint y: 57, endPoint x: 291, endPoint y: 48, distance: 46.4
click at [291, 48] on textarea "Hi, please assist with blocking the driver as they did not deliver the grocerie…" at bounding box center [375, 57] width 178 height 29
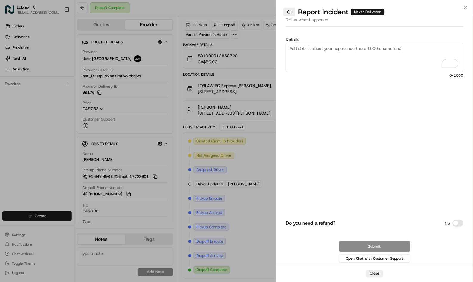
click at [288, 13] on button at bounding box center [289, 12] width 13 height 8
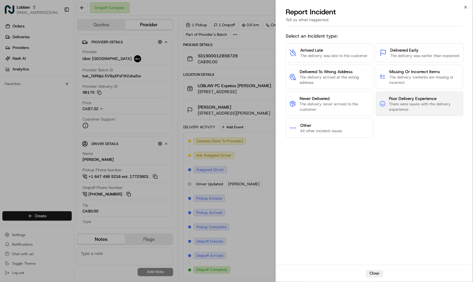
click at [423, 109] on span "There were issues with the delivery experience" at bounding box center [424, 106] width 70 height 11
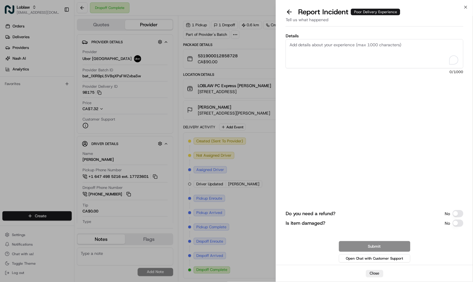
click at [338, 47] on textarea "Details" at bounding box center [375, 53] width 178 height 29
paste textarea "Hi, please assist with blocking the driver as they did not deliver the grocerie…"
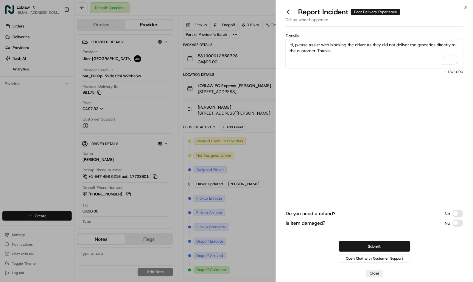
type textarea "Hi, please assist with blocking the driver as they did not deliver the grocerie…"
drag, startPoint x: 365, startPoint y: 49, endPoint x: 284, endPoint y: 46, distance: 81.4
click at [284, 46] on div "Details Hi, please assist with blocking the driver as they did not deliver the …" at bounding box center [374, 147] width 197 height 236
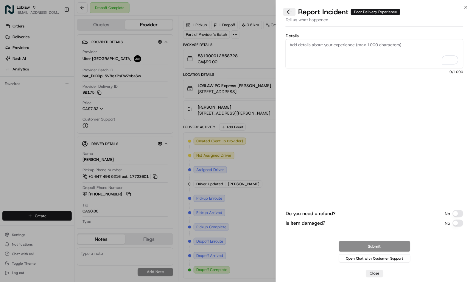
click at [291, 14] on button at bounding box center [289, 12] width 13 height 8
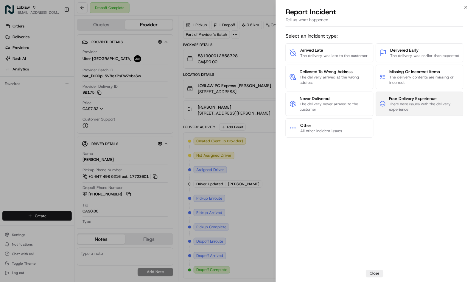
click at [394, 108] on span "There were issues with the delivery experience" at bounding box center [424, 106] width 70 height 11
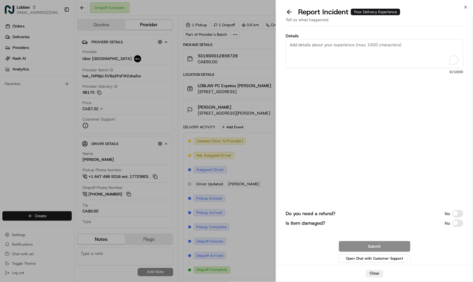
click at [362, 48] on textarea "Details" at bounding box center [375, 53] width 178 height 29
paste textarea "Hi, please assist with blocking the driver as they did not deliver the grocerie…"
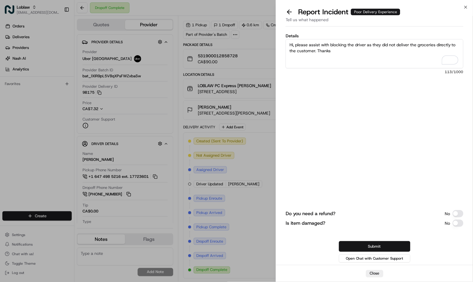
type textarea "Hi, please assist with blocking the driver as they did not deliver the grocerie…"
click at [384, 243] on button "Submit" at bounding box center [375, 246] width 72 height 11
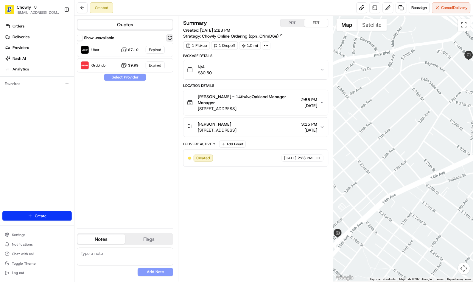
click at [170, 38] on button at bounding box center [169, 37] width 7 height 7
click at [153, 47] on div at bounding box center [155, 49] width 7 height 7
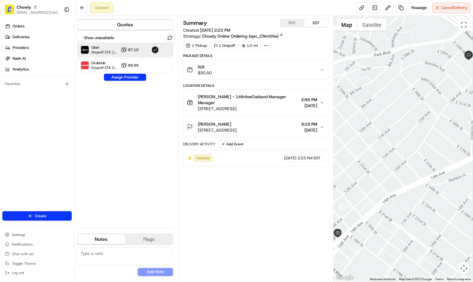
click at [323, 127] on icon "button" at bounding box center [322, 127] width 5 height 5
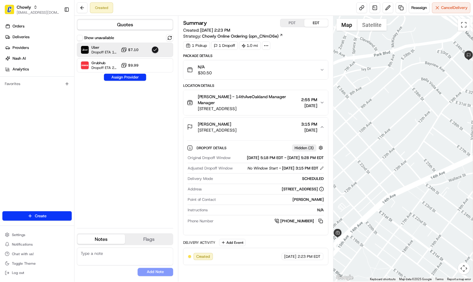
click at [170, 108] on div "Show unavailable Uber Dropoff ETA 17 minutes $7.10 Grubhub Dropoff ETA 20 minut…" at bounding box center [125, 128] width 97 height 189
click at [322, 224] on button at bounding box center [321, 221] width 7 height 7
click at [321, 224] on button at bounding box center [321, 221] width 7 height 7
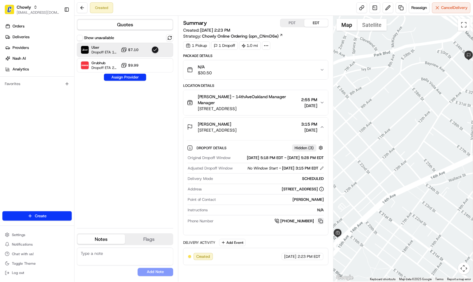
click at [321, 224] on button at bounding box center [321, 221] width 7 height 7
click at [164, 139] on div "Show unavailable Uber Dropoff ETA 17 minutes $7.10 Grubhub Dropoff ETA 20 minut…" at bounding box center [125, 128] width 97 height 189
click at [321, 104] on icon "button" at bounding box center [322, 102] width 5 height 5
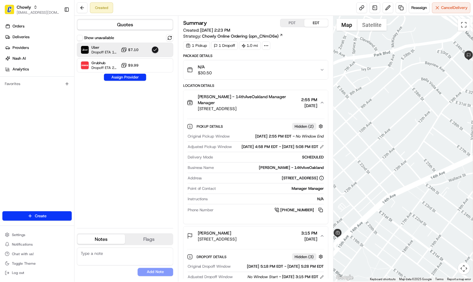
click at [322, 104] on icon "button" at bounding box center [322, 102] width 5 height 5
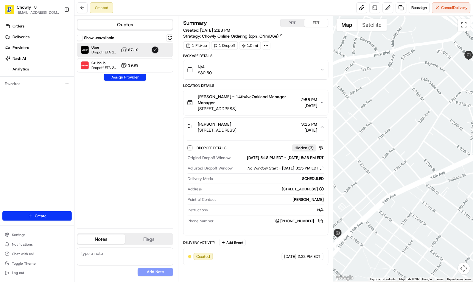
click at [322, 104] on icon "button" at bounding box center [322, 102] width 5 height 5
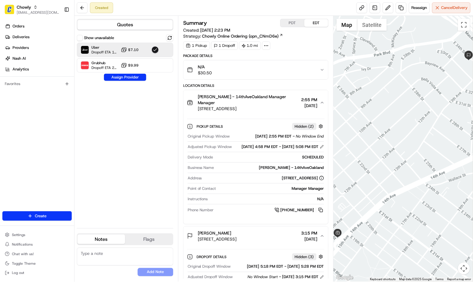
click at [323, 104] on icon "button" at bounding box center [322, 102] width 5 height 5
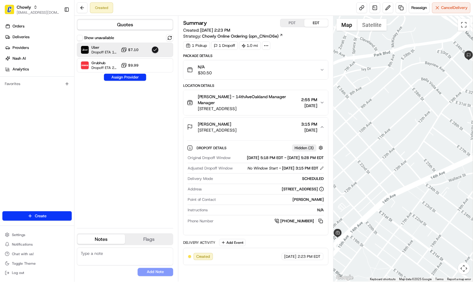
click at [322, 102] on icon "button" at bounding box center [322, 102] width 5 height 5
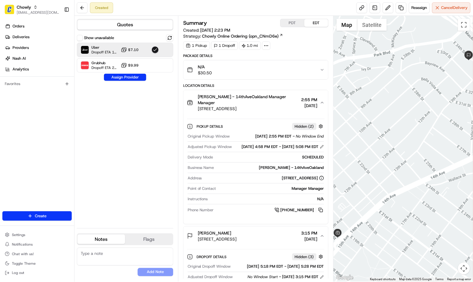
drag, startPoint x: 321, startPoint y: 215, endPoint x: 321, endPoint y: 225, distance: 9.8
click at [321, 213] on button at bounding box center [321, 210] width 7 height 7
click at [321, 102] on icon "button" at bounding box center [322, 102] width 5 height 5
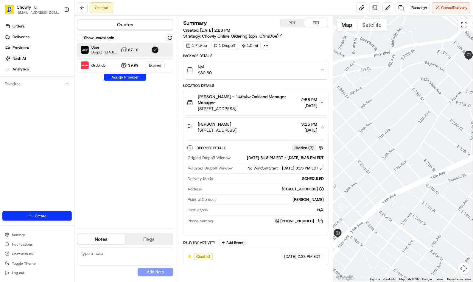
click at [179, 90] on div "Summary PDT EDT Created: 08/21/2025 2:23 PM Strategy: Chowly Online Ordering (o…" at bounding box center [256, 149] width 156 height 266
click at [159, 114] on div "Show unavailable Uber Dropoff ETA 8 minutes $7.10 Grubhub $9.99 Expired Assign …" at bounding box center [125, 128] width 97 height 189
click at [147, 125] on div "Show unavailable Uber Dropoff ETA 8 minutes $7.10 Grubhub $9.99 Expired Assign …" at bounding box center [125, 128] width 97 height 189
drag, startPoint x: 144, startPoint y: 115, endPoint x: 149, endPoint y: 120, distance: 7.2
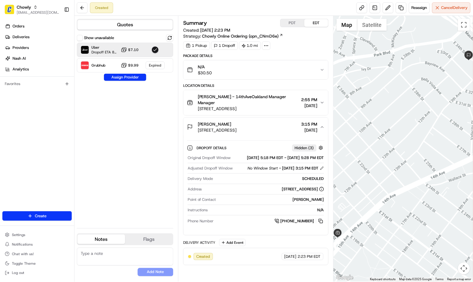
click at [144, 115] on div "Show unavailable Uber Dropoff ETA 8 minutes $7.10 Grubhub $9.99 Expired Assign …" at bounding box center [125, 128] width 97 height 189
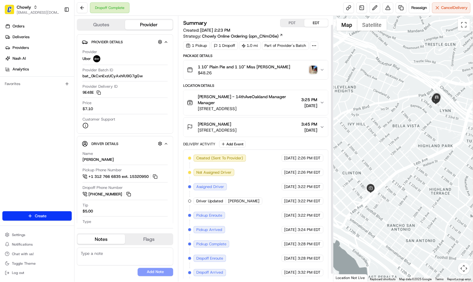
scroll to position [18, 0]
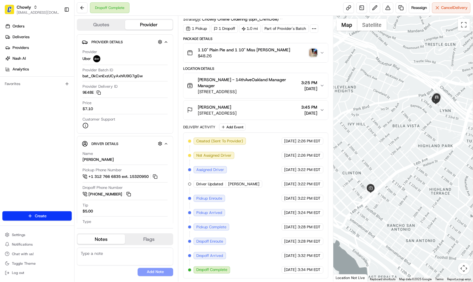
click at [316, 51] on img "button" at bounding box center [313, 53] width 8 height 8
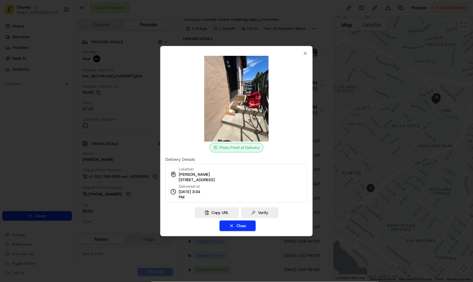
click at [339, 100] on div at bounding box center [236, 141] width 473 height 282
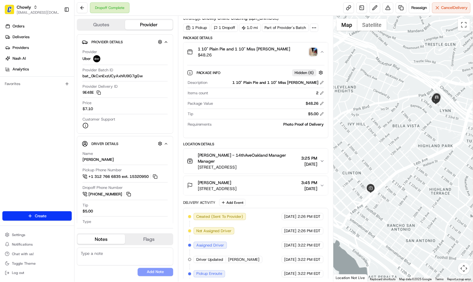
click at [321, 52] on icon "button" at bounding box center [322, 51] width 5 height 5
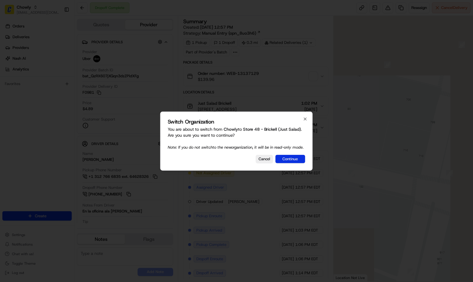
click at [294, 163] on button "Continue" at bounding box center [291, 159] width 30 height 8
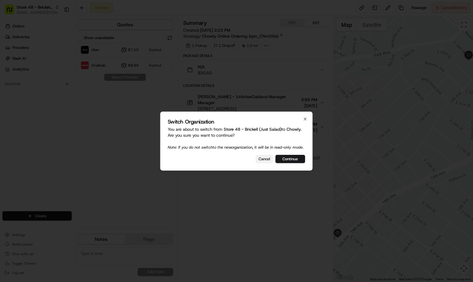
click at [263, 161] on button "Cancel" at bounding box center [264, 159] width 17 height 8
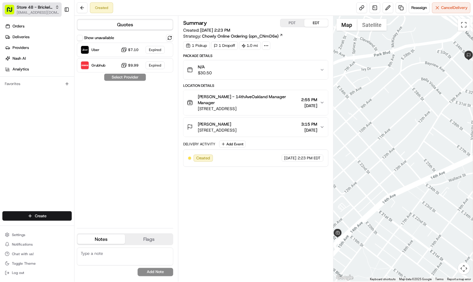
click at [32, 11] on span "[EMAIL_ADDRESS][DOMAIN_NAME]" at bounding box center [38, 12] width 43 height 5
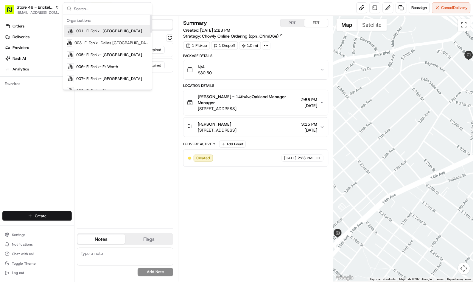
click at [87, 10] on input "text" at bounding box center [111, 9] width 74 height 12
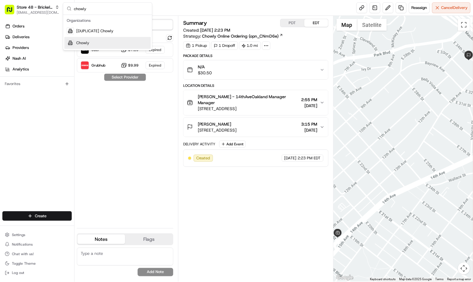
type input "chowly"
drag, startPoint x: 91, startPoint y: 44, endPoint x: 96, endPoint y: 51, distance: 9.6
click at [91, 43] on div "Chowly" at bounding box center [107, 43] width 86 height 12
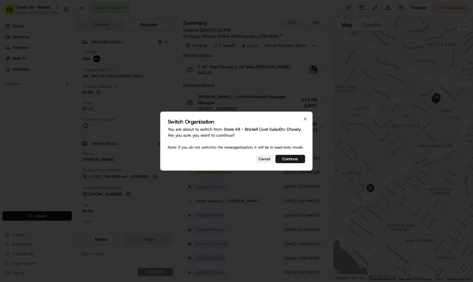
click at [264, 159] on button "Cancel" at bounding box center [264, 159] width 17 height 8
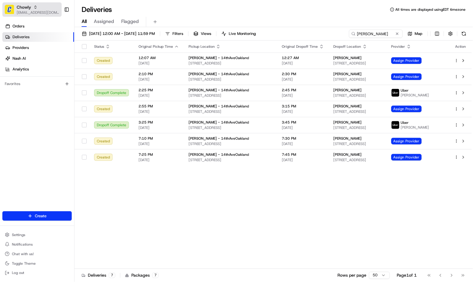
drag, startPoint x: 11, startPoint y: 7, endPoint x: 16, endPoint y: 9, distance: 5.7
click at [11, 7] on img "button" at bounding box center [10, 10] width 10 height 10
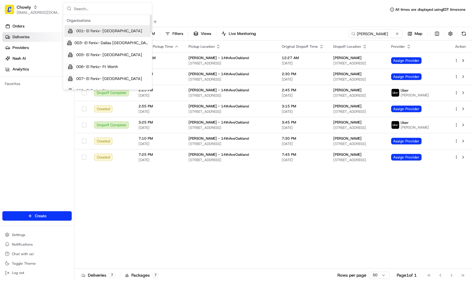
click at [94, 7] on input "text" at bounding box center [111, 9] width 74 height 12
type input "shef"
click at [85, 33] on div "Shef" at bounding box center [107, 31] width 86 height 12
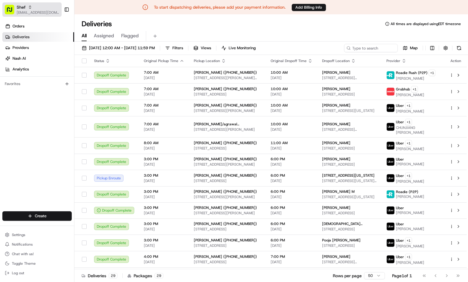
click at [29, 7] on icon "button" at bounding box center [30, 7] width 4 height 4
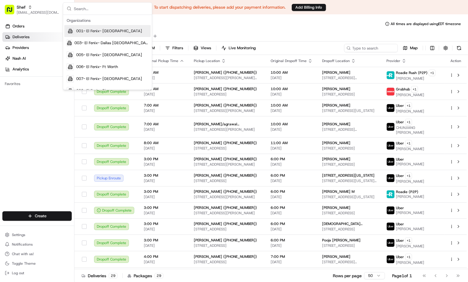
click at [87, 10] on input "text" at bounding box center [111, 9] width 74 height 12
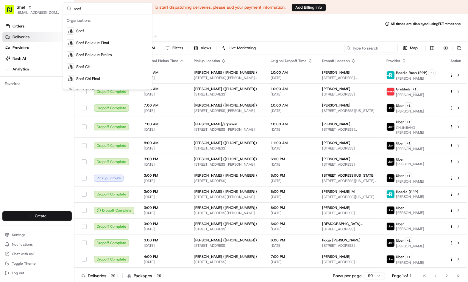
type input "shef"
click at [361, 48] on input at bounding box center [363, 48] width 72 height 8
paste input "XzhWtAFV9Jk"
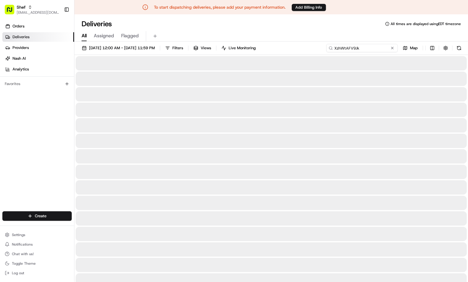
type input "XzhWtAFV9Jk"
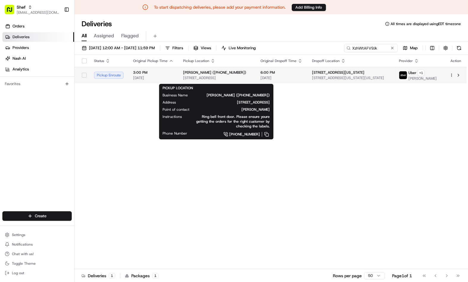
click at [209, 78] on span "[STREET_ADDRESS]" at bounding box center [217, 77] width 68 height 5
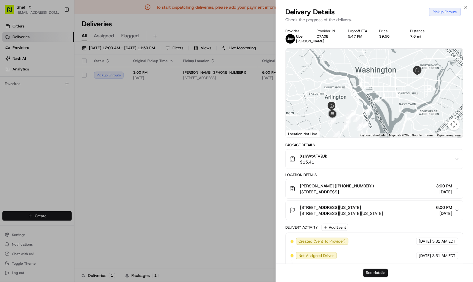
click at [374, 272] on button "See details" at bounding box center [376, 272] width 25 height 8
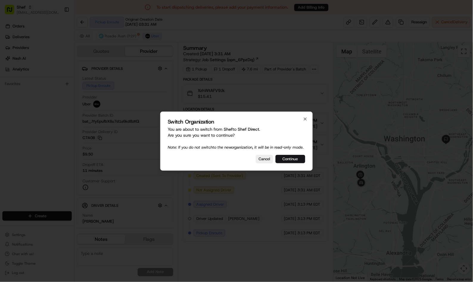
click at [287, 163] on button "Continue" at bounding box center [291, 159] width 30 height 8
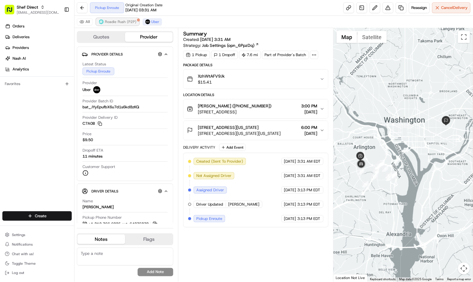
click at [115, 21] on span "Roadie Rush (P2P)" at bounding box center [121, 21] width 32 height 5
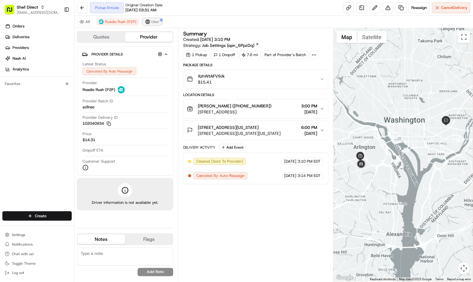
click at [152, 23] on span "Uber" at bounding box center [155, 21] width 8 height 5
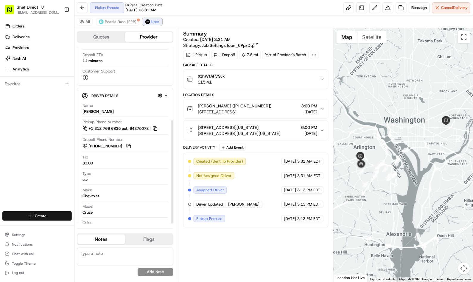
scroll to position [126, 0]
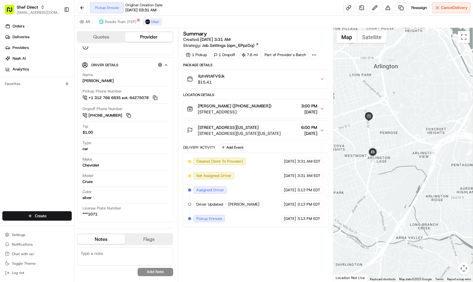
drag, startPoint x: 365, startPoint y: 166, endPoint x: 412, endPoint y: 155, distance: 48.6
click at [412, 155] on div at bounding box center [403, 154] width 139 height 253
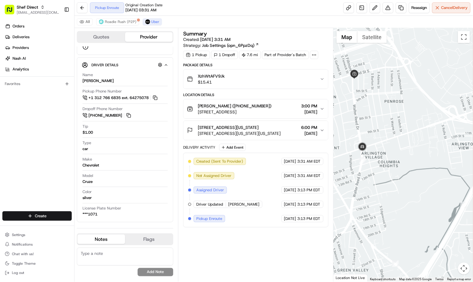
drag, startPoint x: 391, startPoint y: 163, endPoint x: 421, endPoint y: 157, distance: 30.8
click at [421, 157] on div at bounding box center [403, 154] width 139 height 253
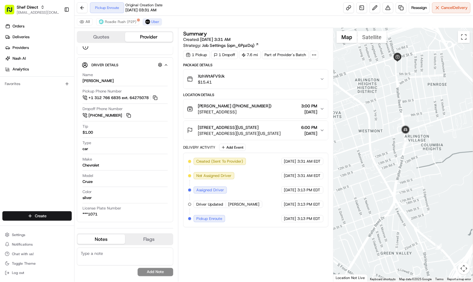
drag, startPoint x: 370, startPoint y: 127, endPoint x: 383, endPoint y: 118, distance: 15.9
click at [383, 118] on div at bounding box center [403, 154] width 139 height 253
click at [322, 106] on button "Shaheen Yasin (+15717334046) 301 S Fillmore St, Arlington, VA 22204, USA 3:00 P…" at bounding box center [256, 108] width 145 height 19
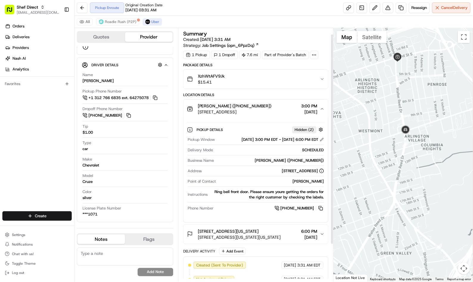
scroll to position [33, 0]
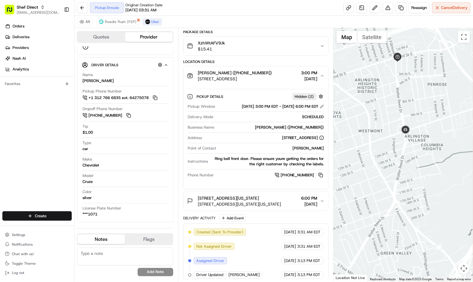
click at [320, 76] on div "Shaheen Yasin (+15717334046) 301 S Fillmore St, Arlington, VA 22204, USA 3:00 P…" at bounding box center [253, 76] width 133 height 12
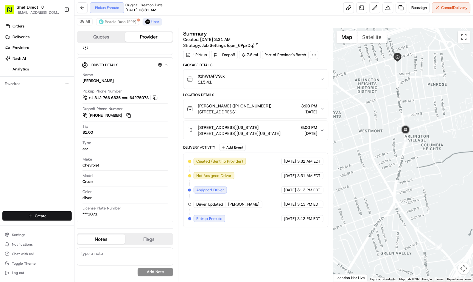
click at [324, 129] on icon "button" at bounding box center [322, 130] width 5 height 5
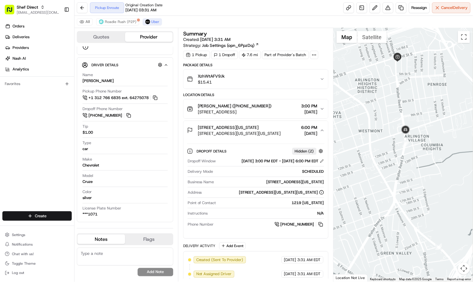
click at [322, 129] on icon "button" at bounding box center [322, 130] width 5 height 5
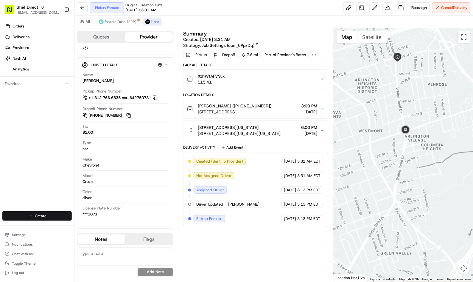
click at [321, 108] on icon "button" at bounding box center [322, 108] width 2 height 1
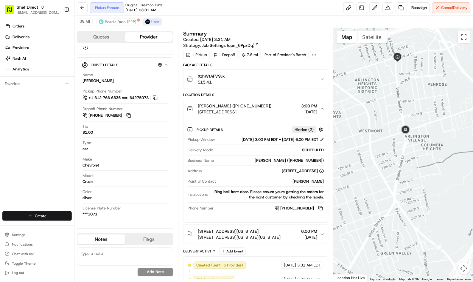
drag, startPoint x: 300, startPoint y: 139, endPoint x: 317, endPoint y: 140, distance: 17.0
click at [317, 140] on div "08/21/2025 3:00 PM EDT - 08/21/2025 6:00 PM EDT" at bounding box center [283, 139] width 82 height 5
click at [180, 124] on div "Summary Created: 08/21/2025 3:31 AM Strategy: Job Settings (opn_6PpzDq) 1 Picku…" at bounding box center [256, 154] width 156 height 253
click at [322, 105] on button "Shaheen Yasin (+15717334046) 301 S Fillmore St, Arlington, VA 22204, USA 3:00 P…" at bounding box center [256, 108] width 145 height 19
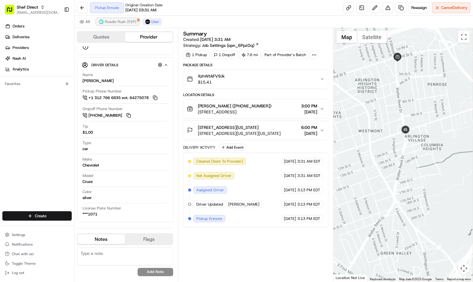
click at [111, 21] on span "Roadie Rush (P2P)" at bounding box center [121, 21] width 32 height 5
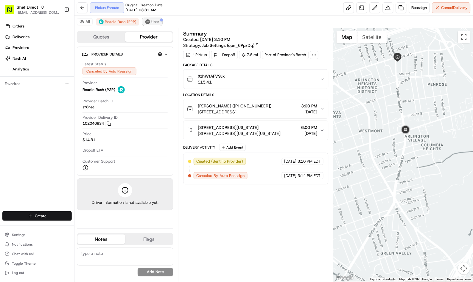
drag, startPoint x: 152, startPoint y: 23, endPoint x: 142, endPoint y: 20, distance: 10.5
click at [152, 23] on span "Uber" at bounding box center [155, 21] width 8 height 5
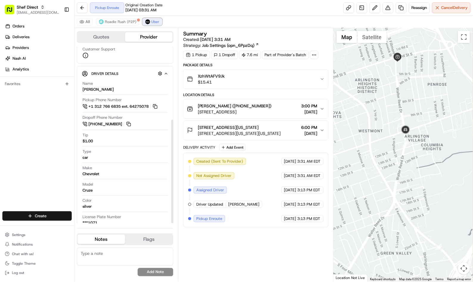
scroll to position [126, 0]
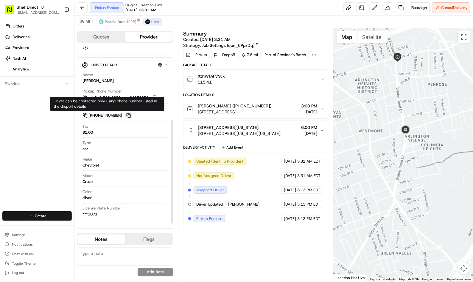
click at [128, 114] on button at bounding box center [128, 115] width 7 height 7
click at [129, 117] on button at bounding box center [128, 115] width 7 height 7
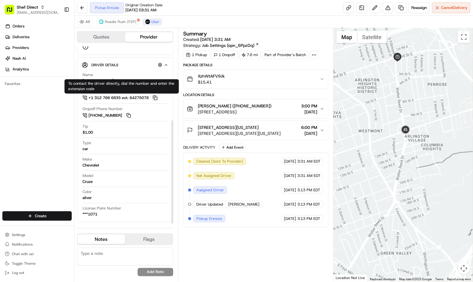
click at [158, 99] on button at bounding box center [155, 97] width 7 height 7
drag, startPoint x: 165, startPoint y: 100, endPoint x: 89, endPoint y: 101, distance: 76.6
click at [89, 101] on div "Pickup Phone Number +1 312 766 6835 ext. 64275078" at bounding box center [125, 95] width 85 height 13
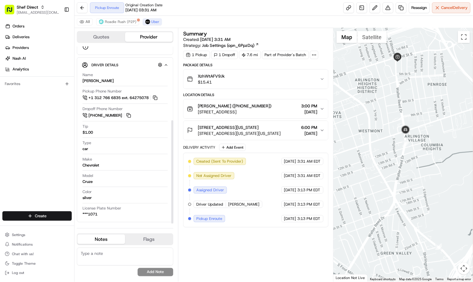
click at [78, 58] on div "Driver Details Hidden ( 5 ) Name HANNIBAL B. Pickup Phone Number +1 312 766 683…" at bounding box center [125, 139] width 97 height 165
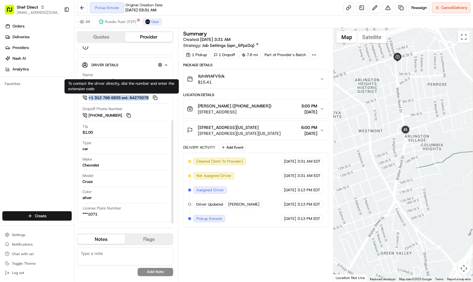
drag, startPoint x: 167, startPoint y: 98, endPoint x: 85, endPoint y: 100, distance: 82.3
click at [85, 100] on div "Pickup Phone Number +1 312 766 6835 ext. 64275078" at bounding box center [125, 95] width 85 height 13
copy link "+1 312 766 6835 ext. 64275078"
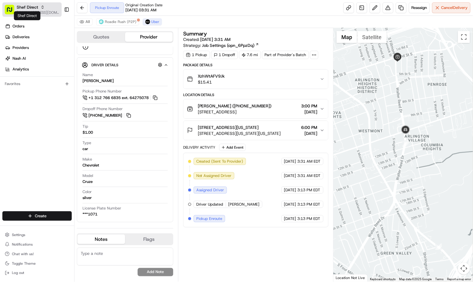
click at [25, 7] on span "Shef Direct" at bounding box center [27, 7] width 21 height 6
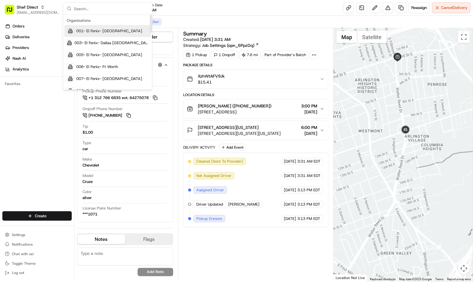
click at [87, 7] on input "text" at bounding box center [111, 9] width 74 height 12
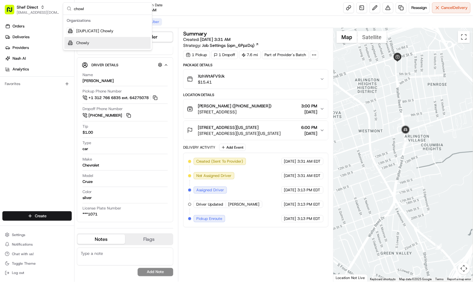
type input "chowl"
drag, startPoint x: 89, startPoint y: 45, endPoint x: 229, endPoint y: 79, distance: 144.0
click at [89, 46] on div "Chowly" at bounding box center [107, 43] width 86 height 12
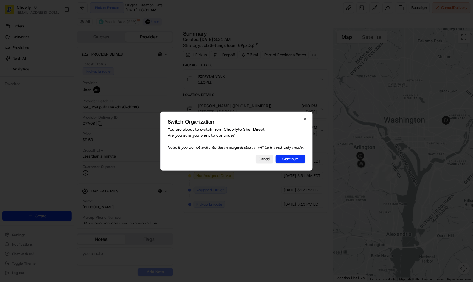
click at [294, 161] on button "Continue" at bounding box center [291, 159] width 30 height 8
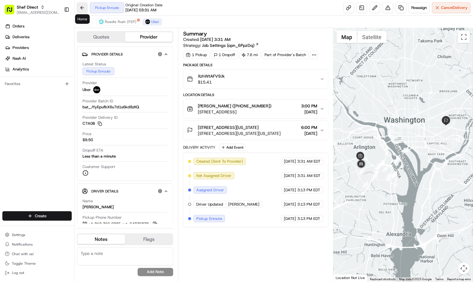
click at [84, 8] on button at bounding box center [82, 7] width 11 height 11
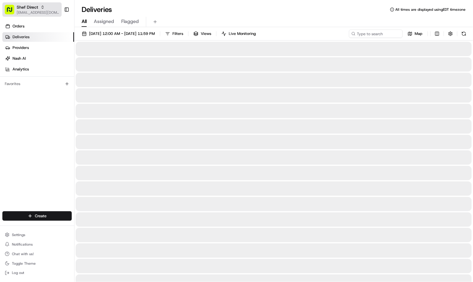
drag, startPoint x: 24, startPoint y: 4, endPoint x: 34, endPoint y: 10, distance: 11.0
click at [25, 4] on button "Shef Direct jvillarama@nashhelp.com" at bounding box center [31, 9] width 59 height 14
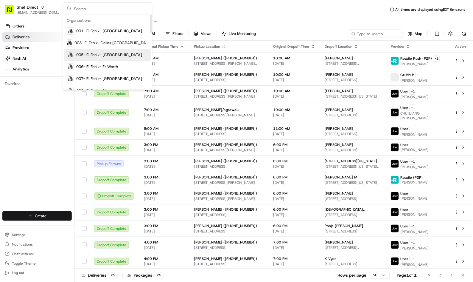
click at [96, 5] on input "text" at bounding box center [111, 9] width 74 height 12
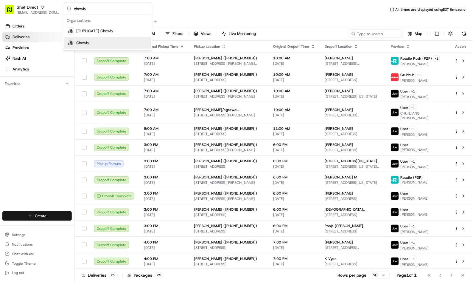
type input "chowly"
click at [107, 41] on div "Chowly" at bounding box center [107, 43] width 86 height 12
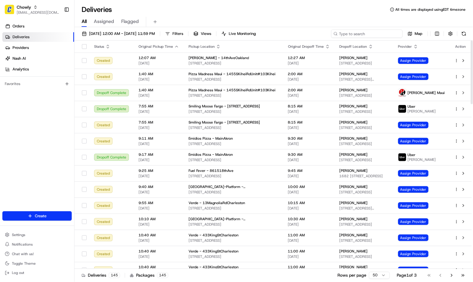
click at [358, 33] on input at bounding box center [367, 34] width 72 height 8
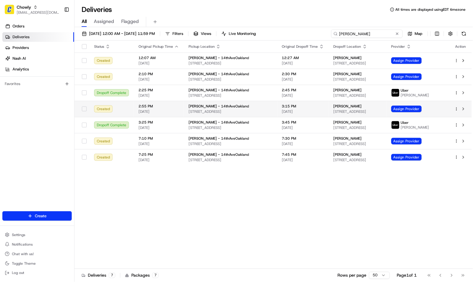
type input "philomena"
click at [258, 104] on div "Philomena - 14thAveOakland" at bounding box center [231, 106] width 84 height 5
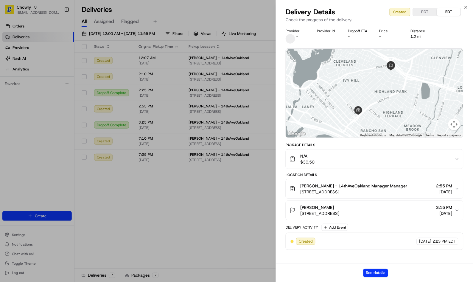
drag, startPoint x: 457, startPoint y: 186, endPoint x: 445, endPoint y: 170, distance: 19.8
click at [457, 186] on icon "button" at bounding box center [457, 188] width 5 height 5
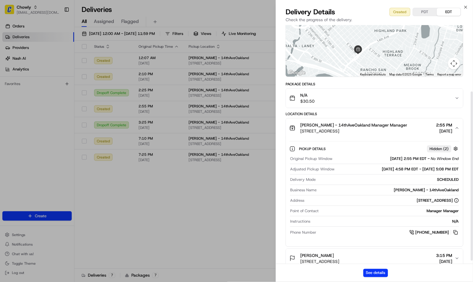
scroll to position [94, 0]
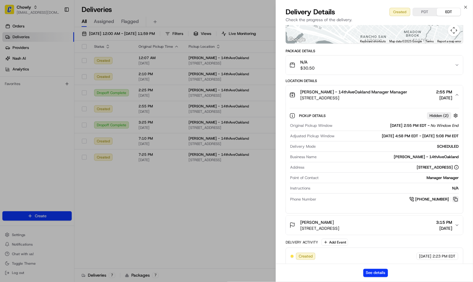
click at [456, 201] on button at bounding box center [456, 199] width 7 height 7
click at [456, 198] on button at bounding box center [456, 199] width 7 height 7
